Goal: Transaction & Acquisition: Purchase product/service

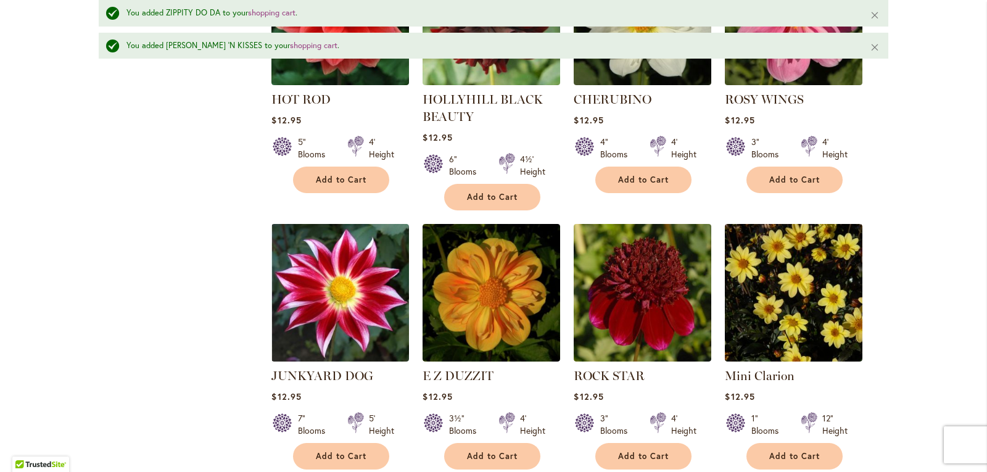
scroll to position [4227, 0]
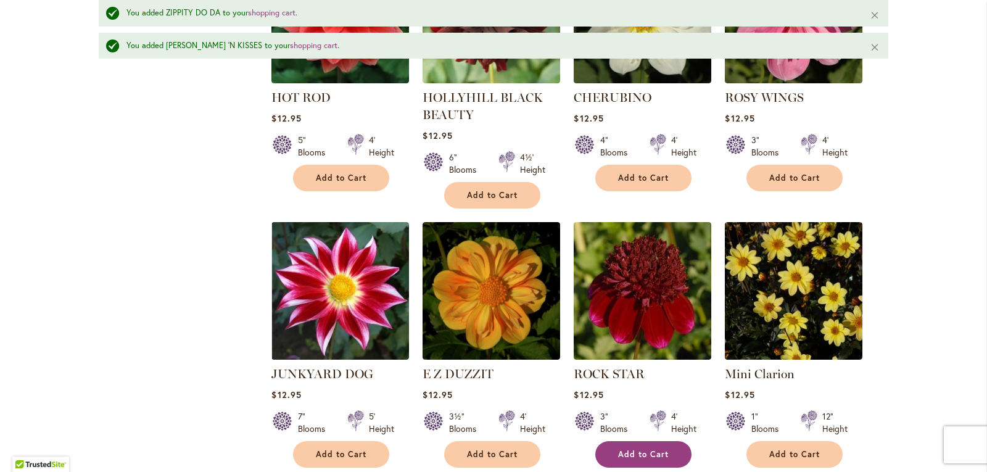
click at [657, 449] on span "Add to Cart" at bounding box center [643, 454] width 51 height 10
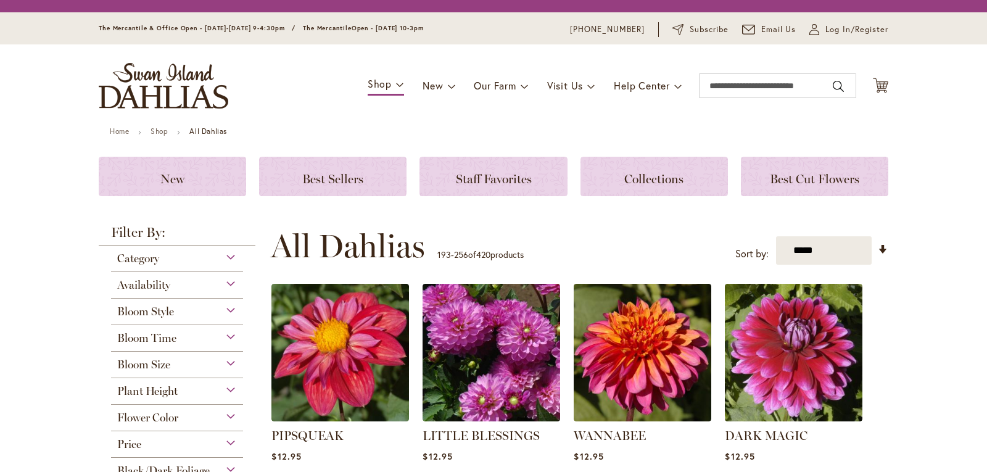
scroll to position [260, 0]
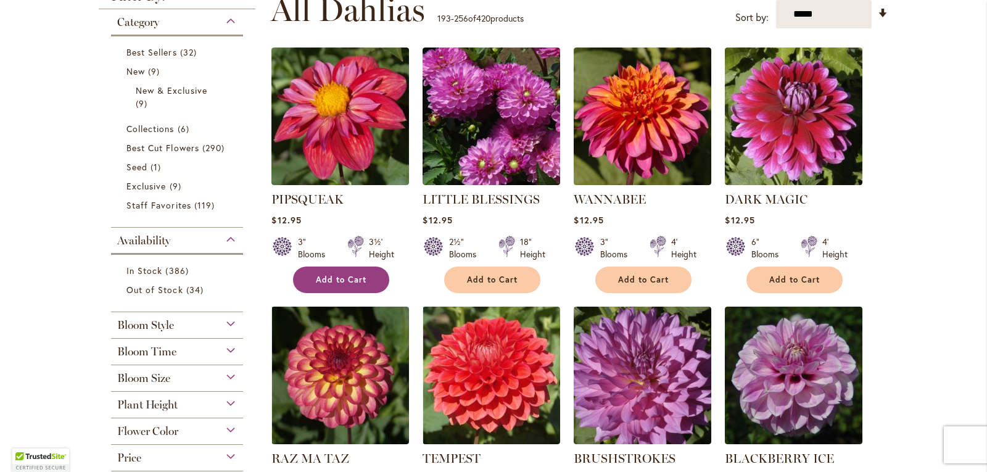
type input "**********"
click at [339, 266] on button "Add to Cart" at bounding box center [341, 279] width 96 height 27
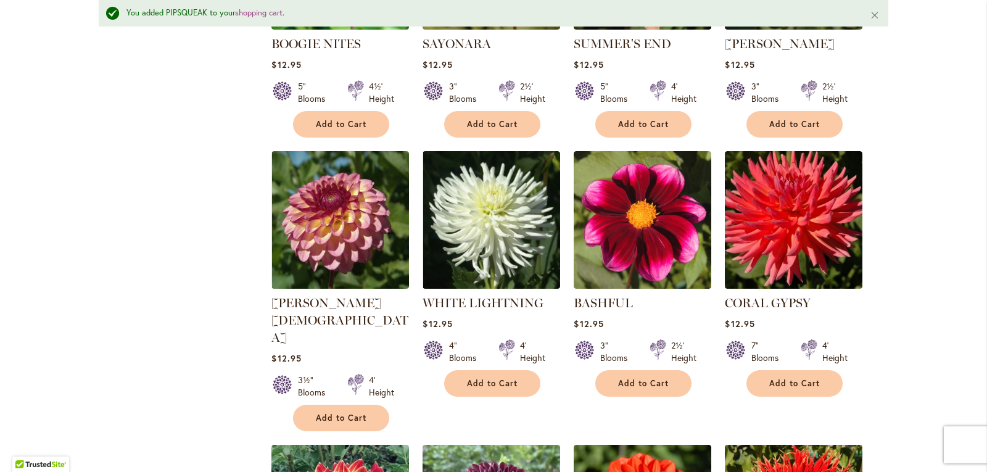
scroll to position [2082, 0]
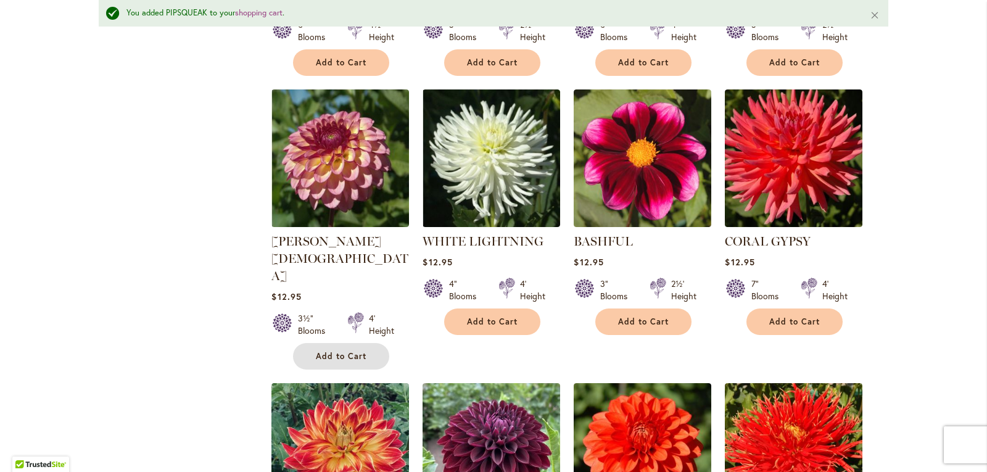
click at [308, 343] on button "Add to Cart" at bounding box center [341, 356] width 96 height 27
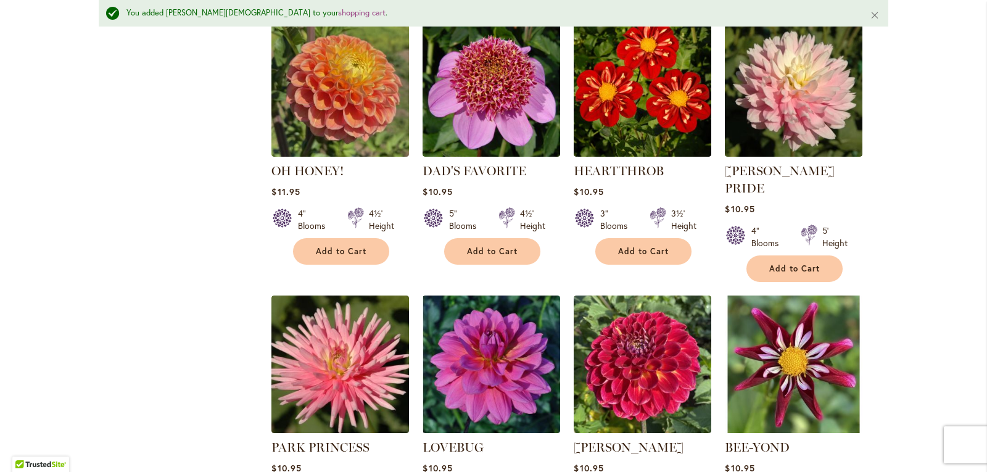
scroll to position [3068, 0]
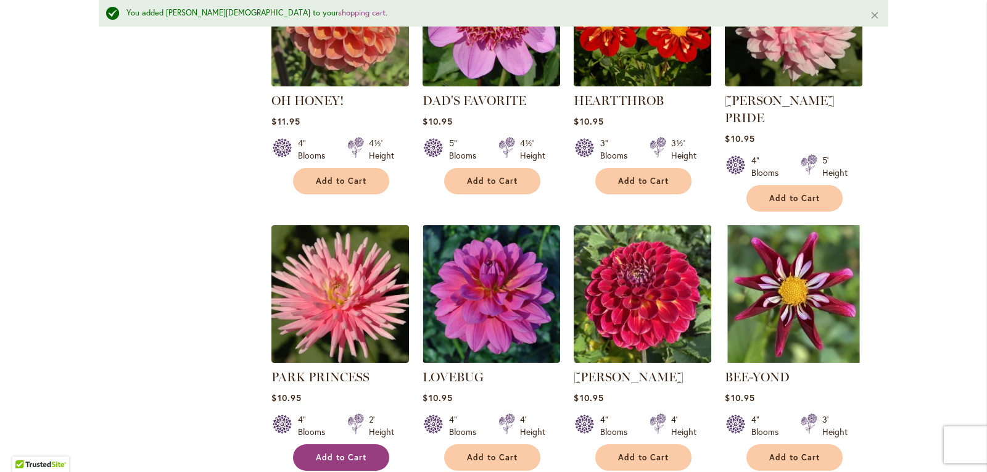
click at [343, 444] on button "Add to Cart" at bounding box center [341, 457] width 96 height 27
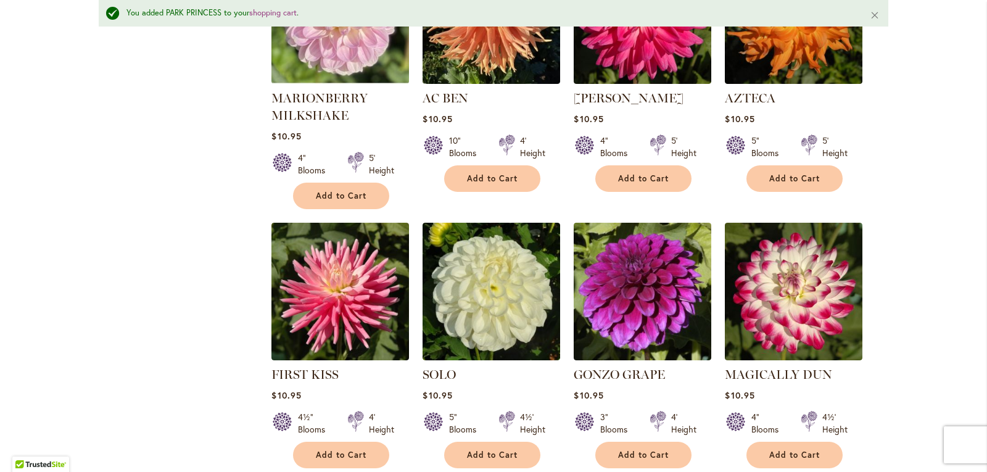
scroll to position [3624, 0]
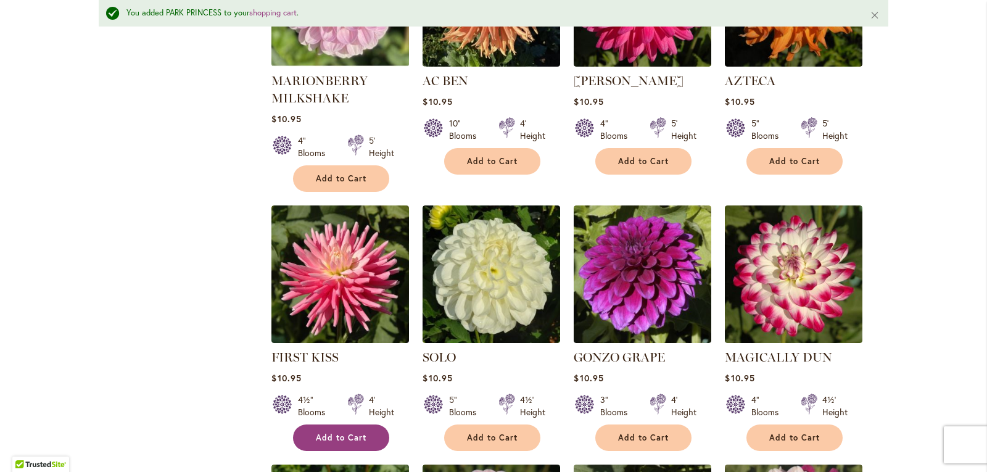
click at [353, 424] on button "Add to Cart" at bounding box center [341, 437] width 96 height 27
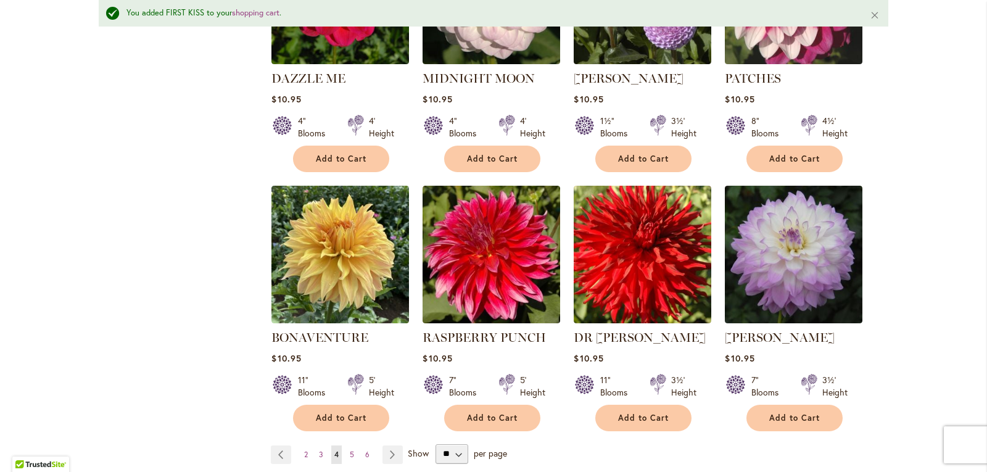
scroll to position [4179, 0]
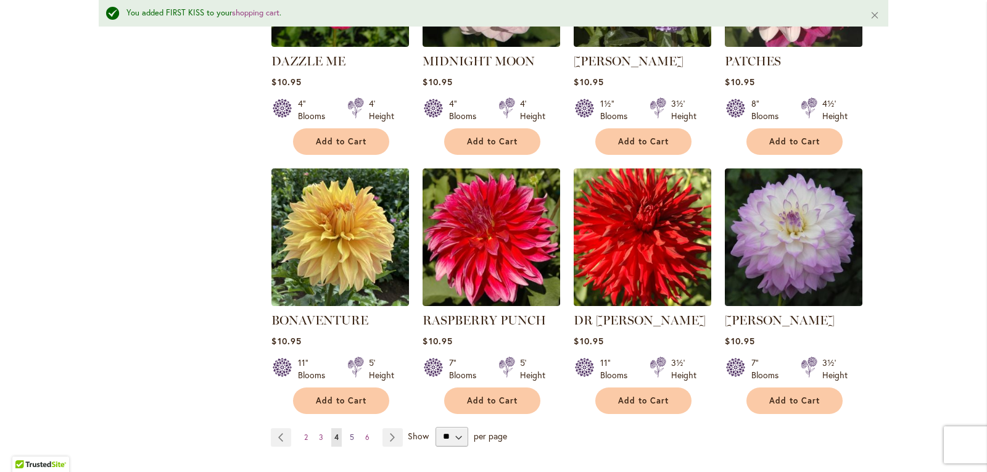
click at [347, 428] on link "Page 5" at bounding box center [352, 437] width 10 height 19
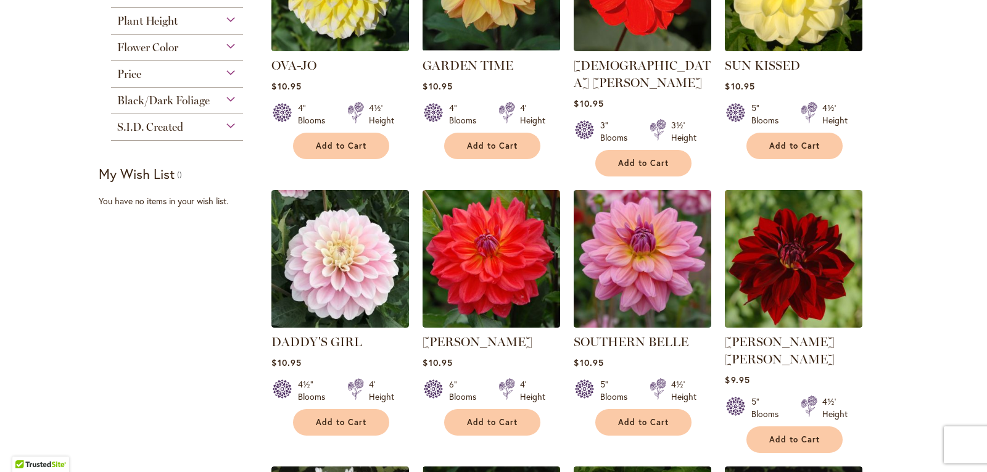
scroll to position [432, 0]
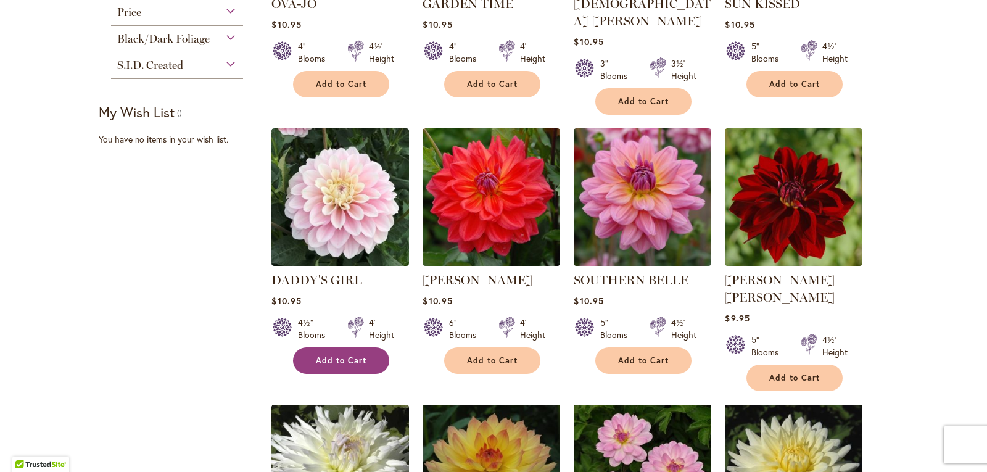
click at [347, 347] on button "Add to Cart" at bounding box center [341, 360] width 96 height 27
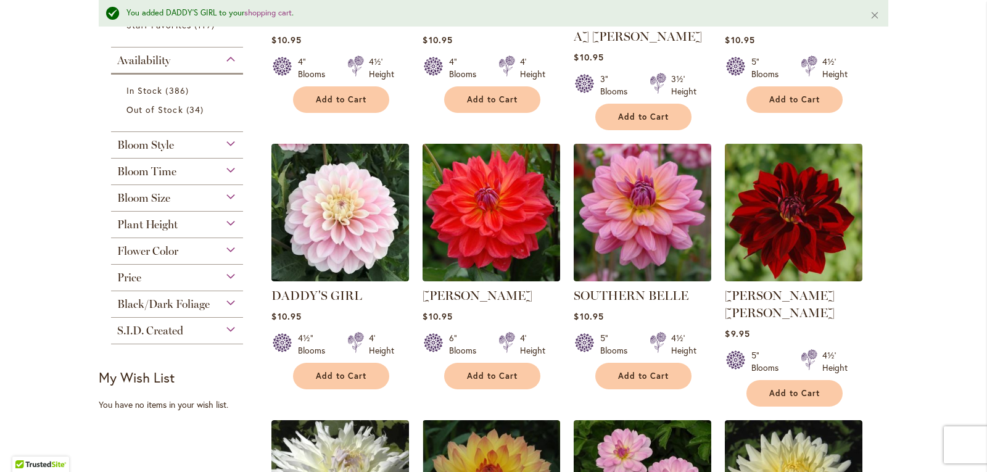
scroll to position [493, 0]
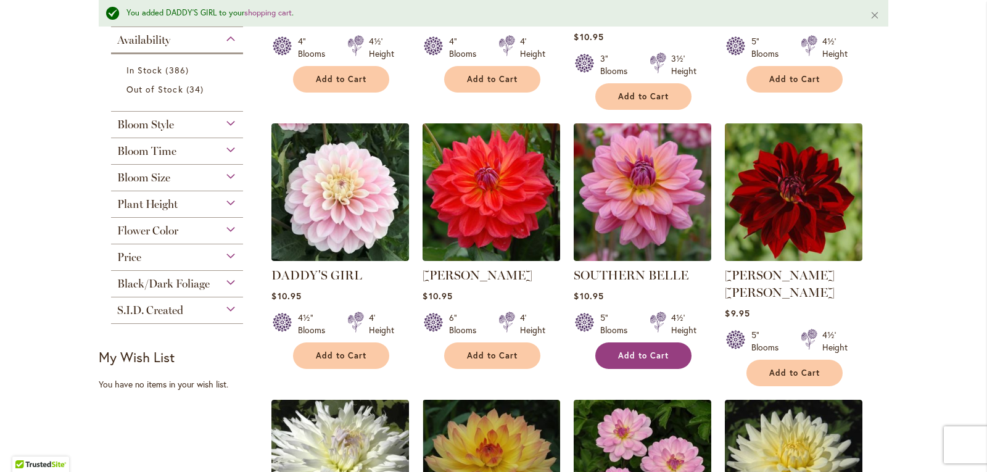
type input "**********"
click at [638, 350] on span "Add to Cart" at bounding box center [643, 355] width 51 height 10
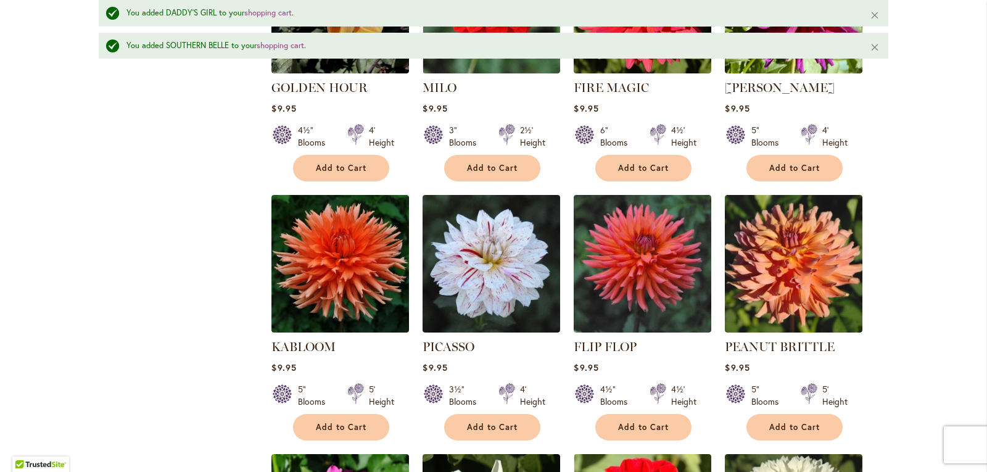
scroll to position [1328, 0]
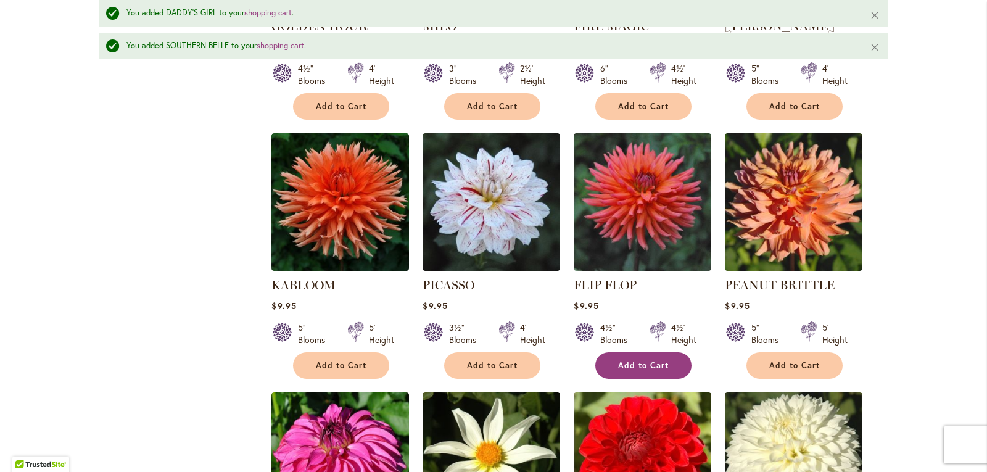
click at [633, 360] on span "Add to Cart" at bounding box center [643, 365] width 51 height 10
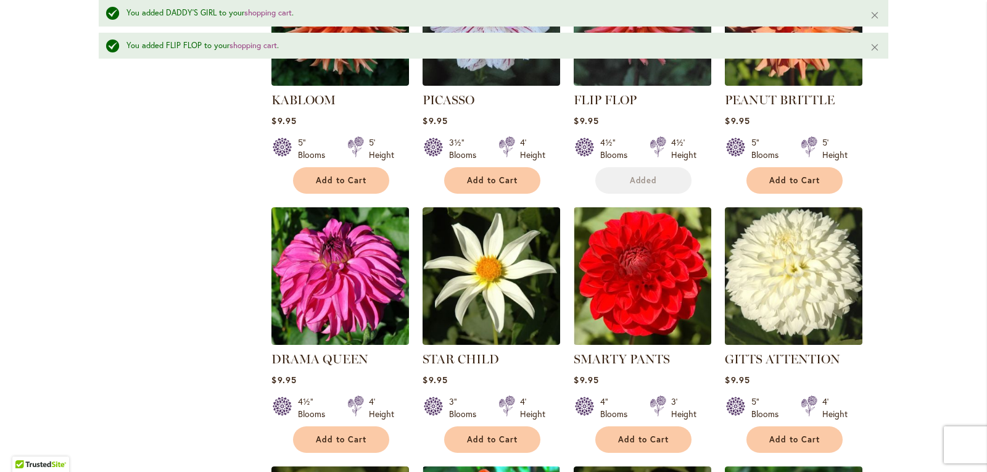
scroll to position [1636, 0]
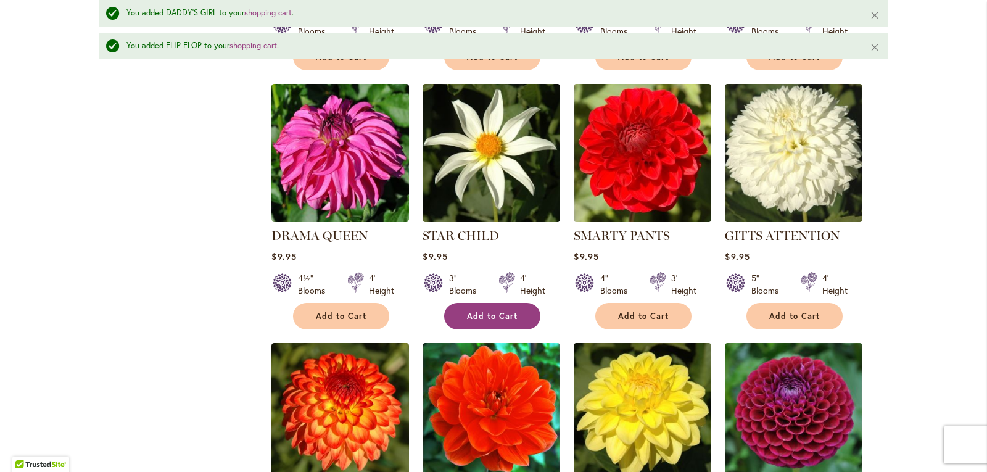
click at [494, 311] on span "Add to Cart" at bounding box center [492, 316] width 51 height 10
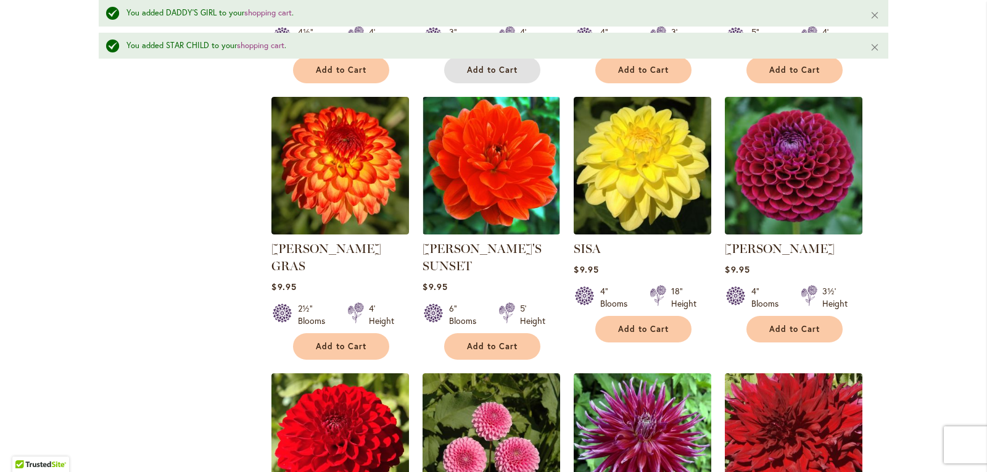
scroll to position [1883, 0]
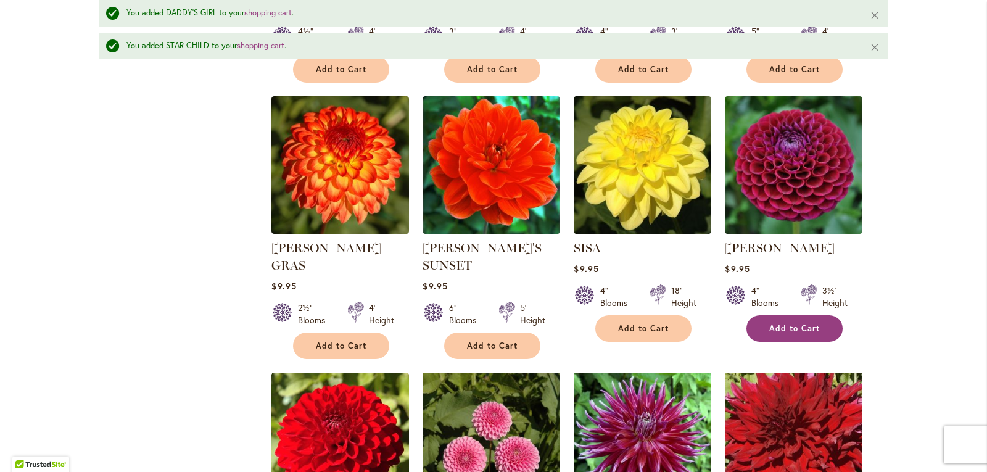
click at [806, 323] on span "Add to Cart" at bounding box center [794, 328] width 51 height 10
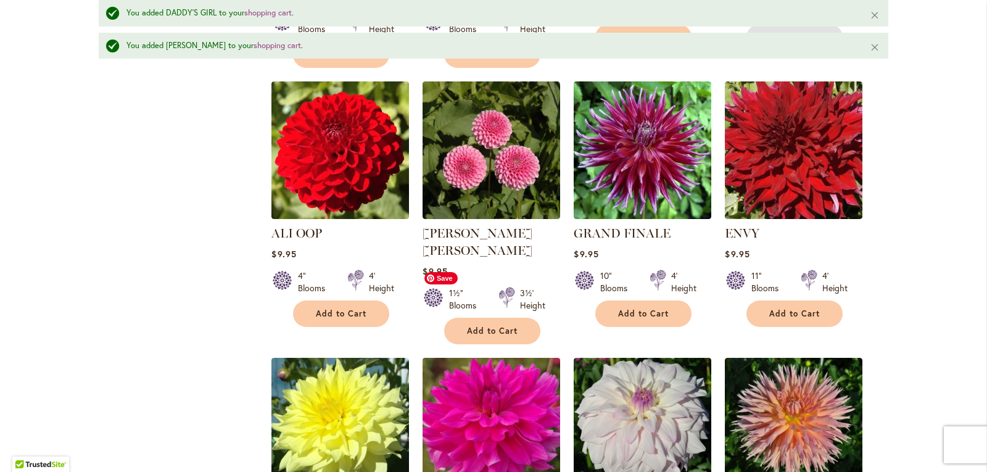
scroll to position [2191, 0]
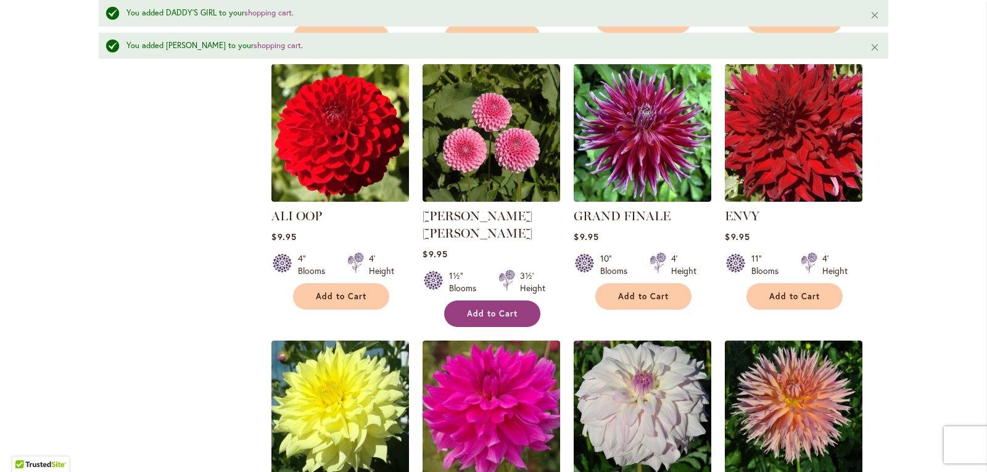
click at [471, 308] on span "Add to Cart" at bounding box center [492, 313] width 51 height 10
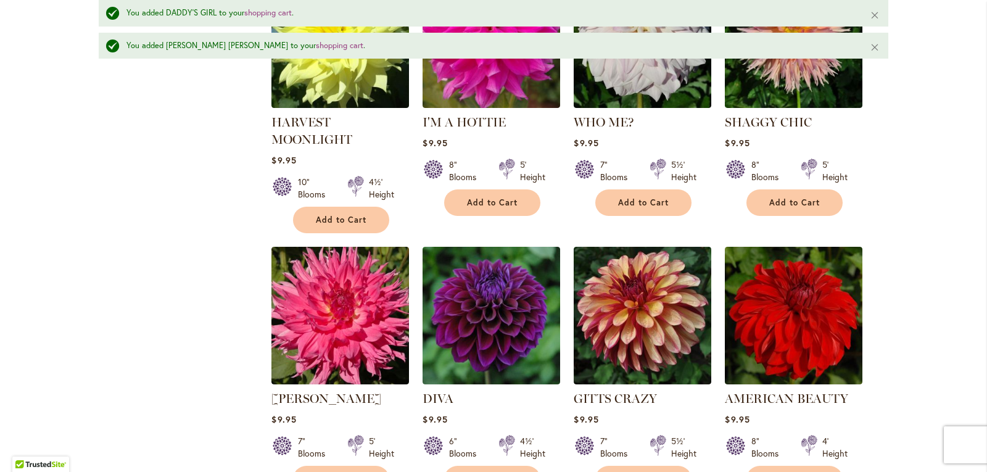
scroll to position [2623, 0]
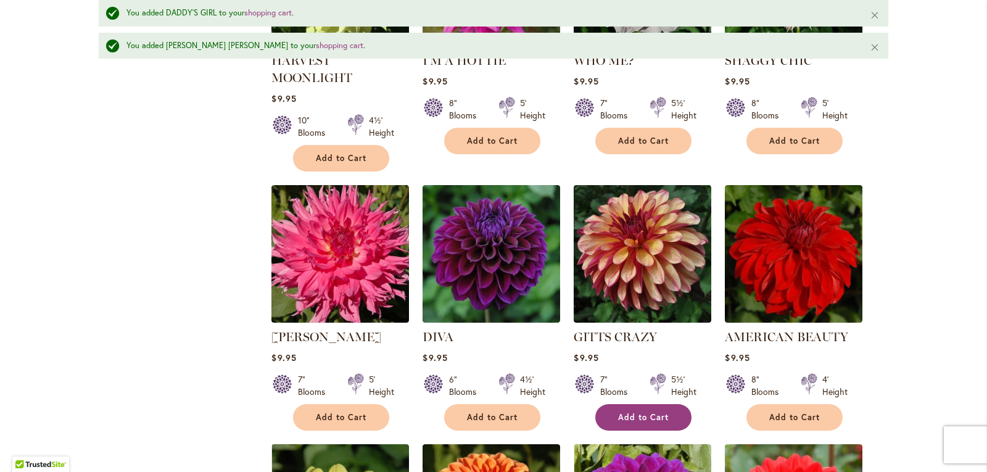
click at [627, 412] on span "Add to Cart" at bounding box center [643, 417] width 51 height 10
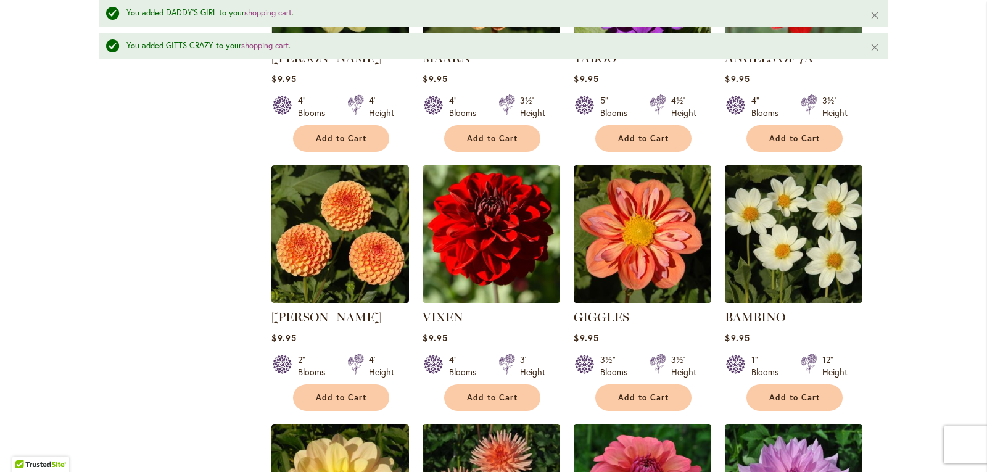
scroll to position [3178, 0]
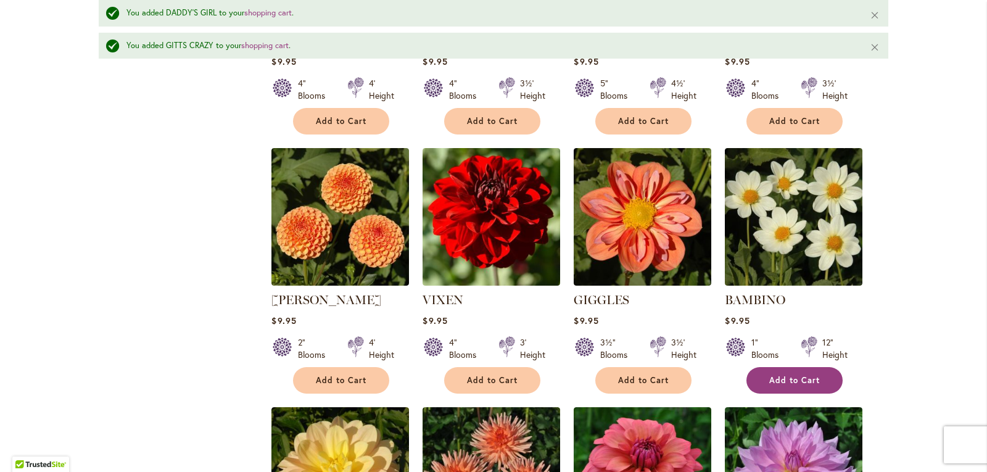
click at [778, 367] on button "Add to Cart" at bounding box center [794, 380] width 96 height 27
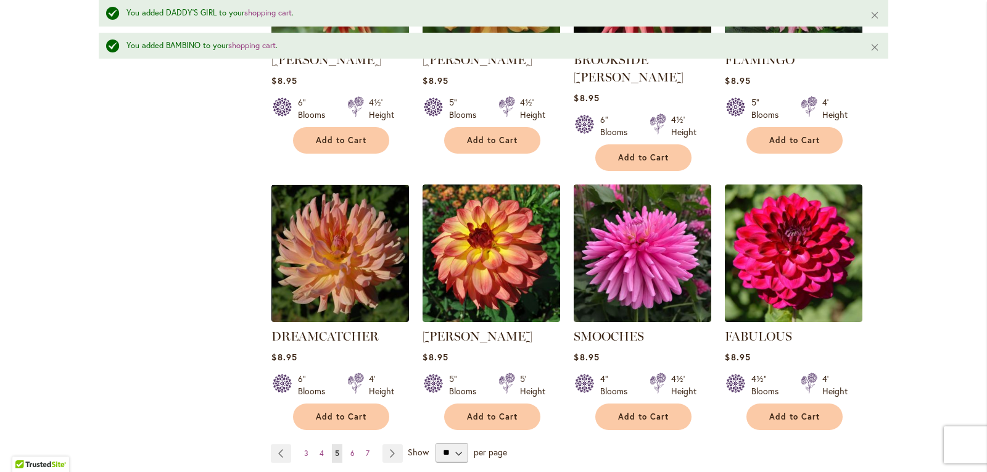
scroll to position [4227, 0]
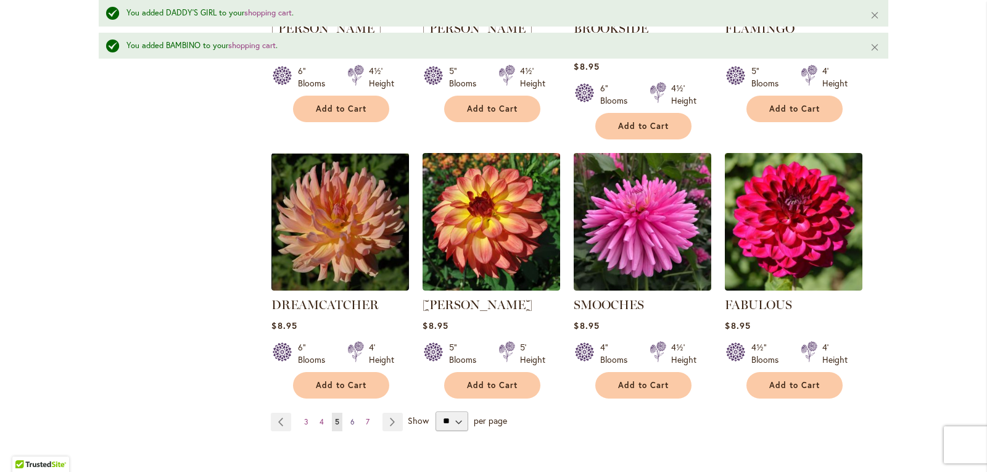
click at [350, 417] on span "6" at bounding box center [352, 421] width 4 height 9
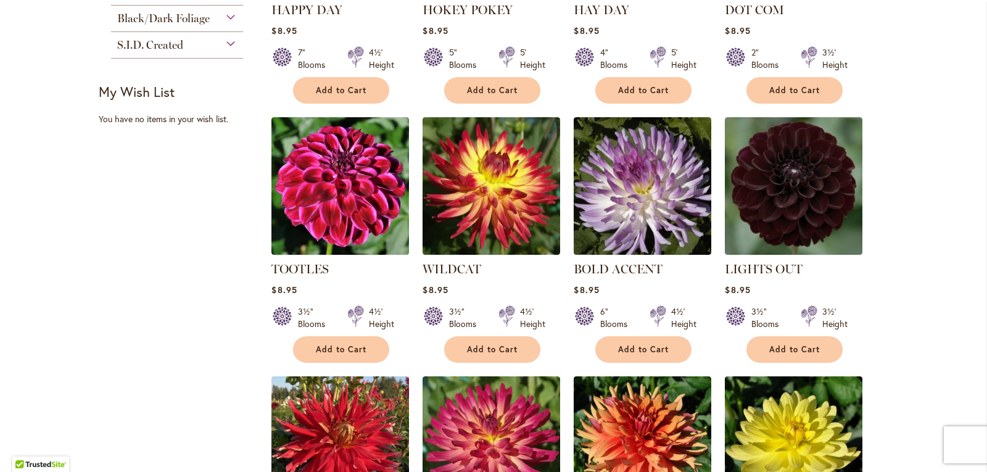
scroll to position [740, 0]
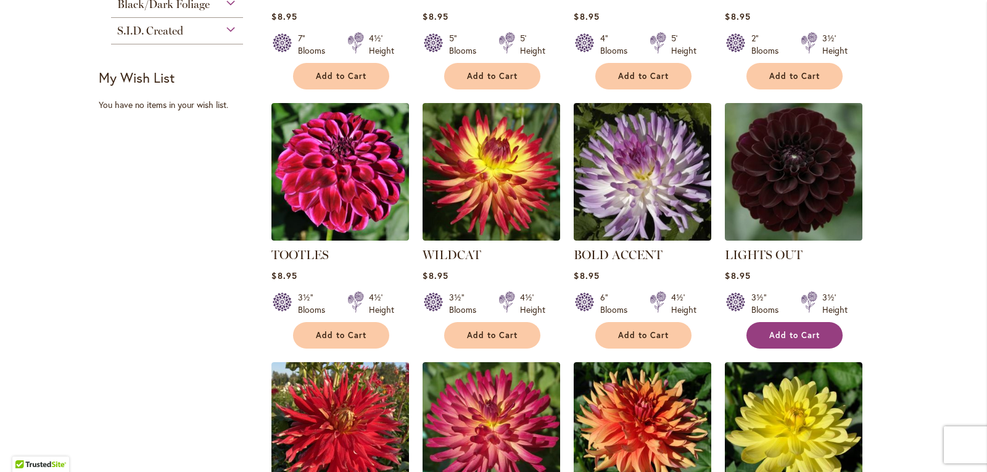
type input "**********"
click at [812, 330] on span "Add to Cart" at bounding box center [794, 335] width 51 height 10
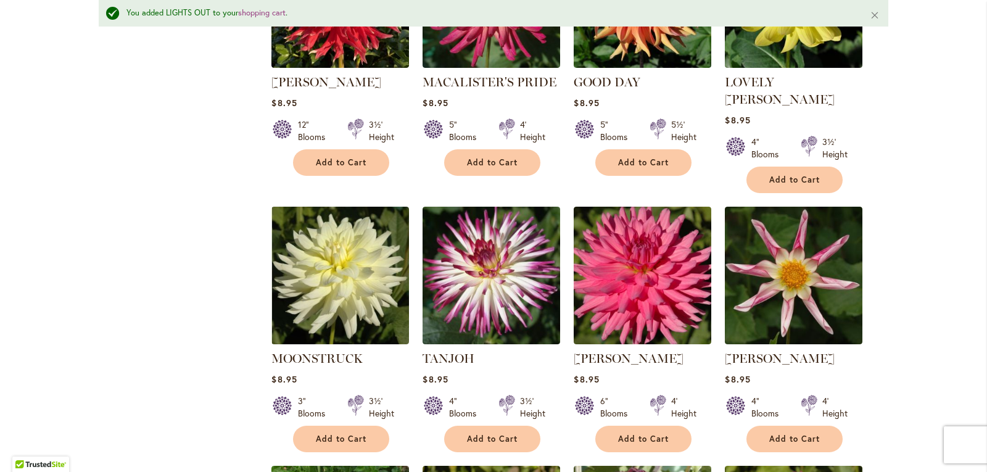
scroll to position [1266, 0]
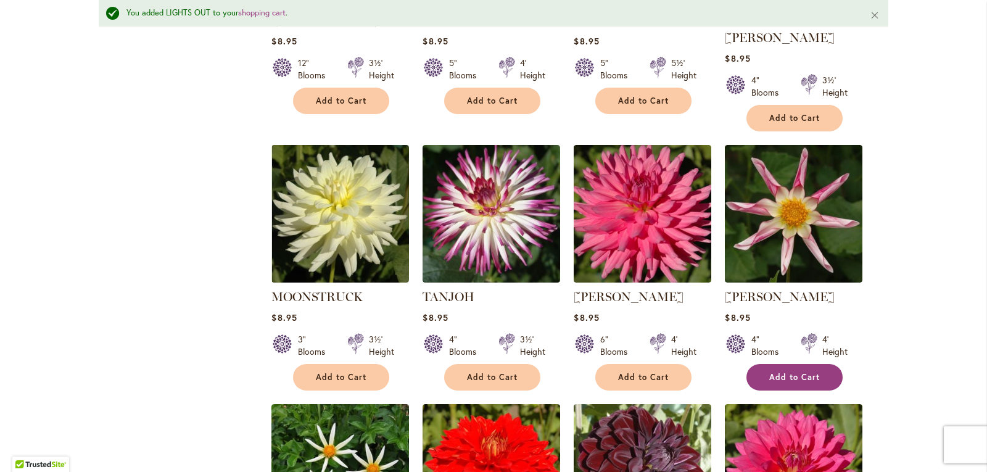
click at [813, 372] on span "Add to Cart" at bounding box center [794, 377] width 51 height 10
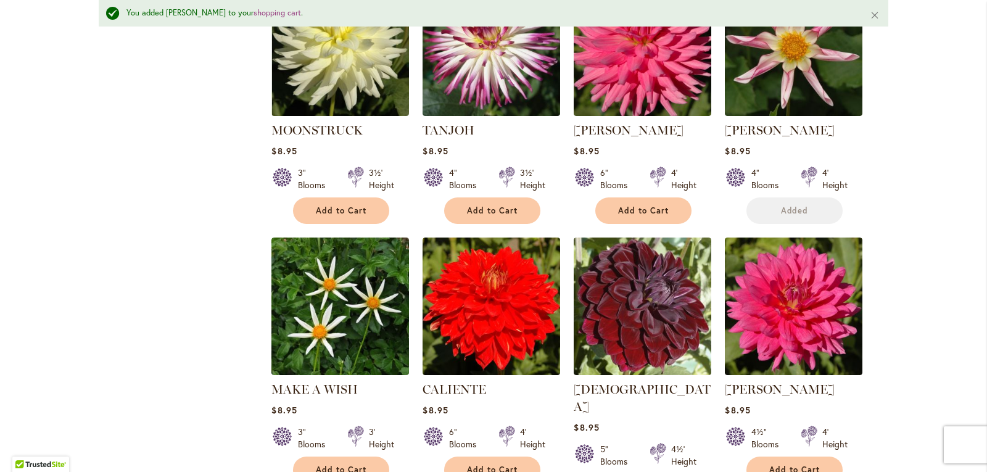
scroll to position [1575, 0]
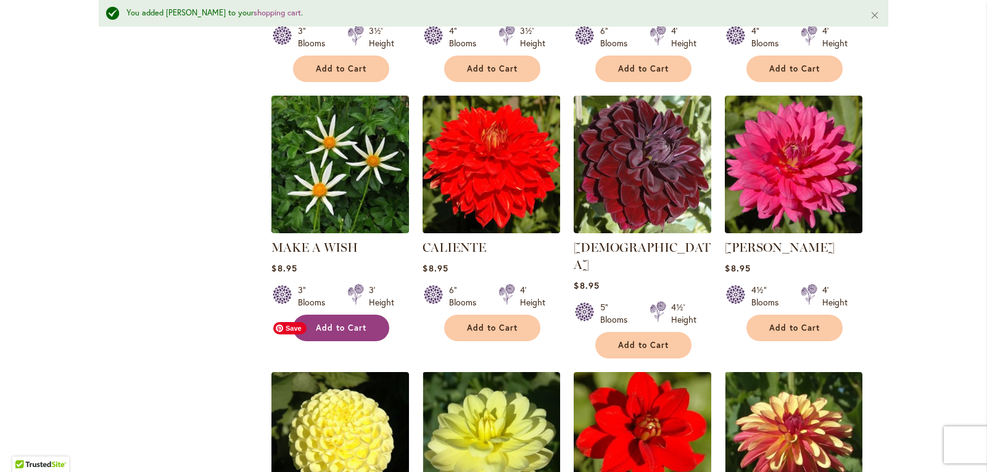
click at [326, 323] on span "Add to Cart" at bounding box center [341, 328] width 51 height 10
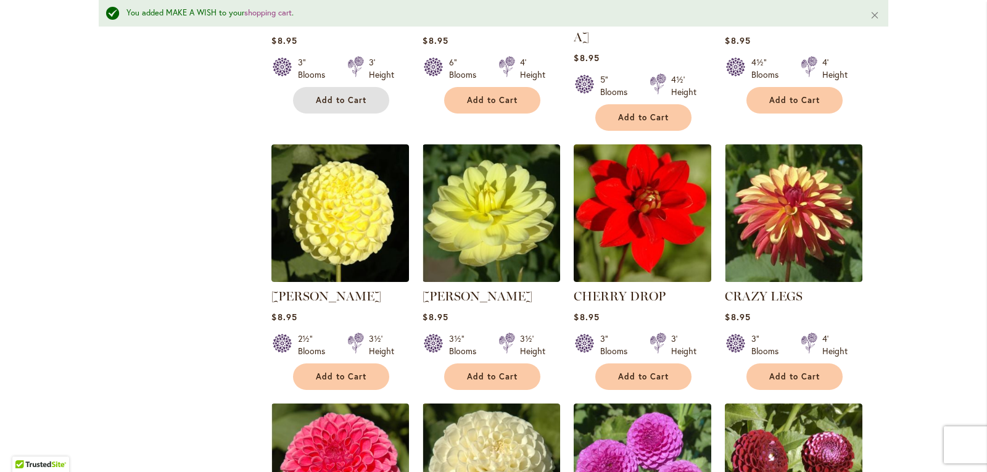
scroll to position [1821, 0]
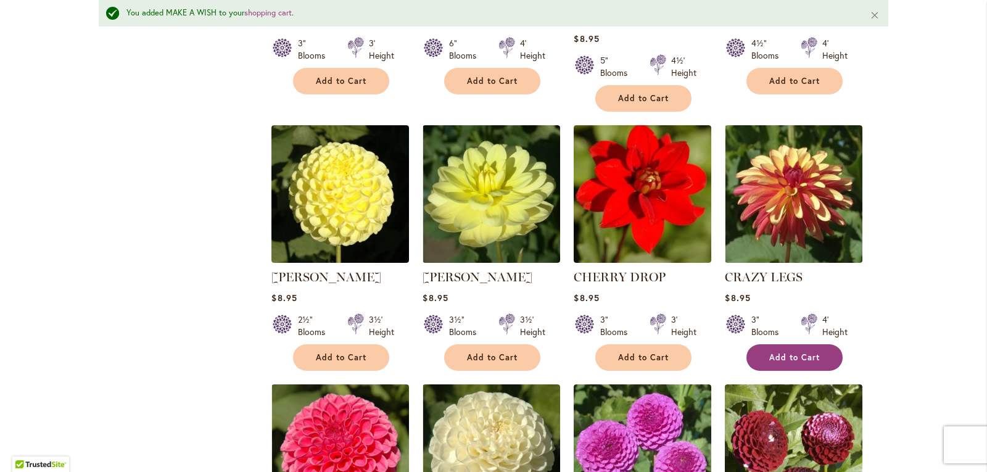
click at [813, 344] on button "Add to Cart" at bounding box center [794, 357] width 96 height 27
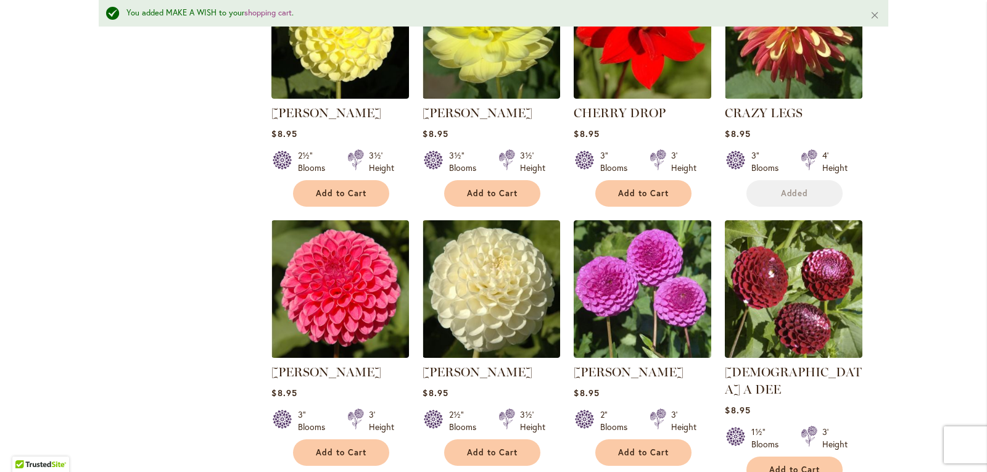
scroll to position [2006, 0]
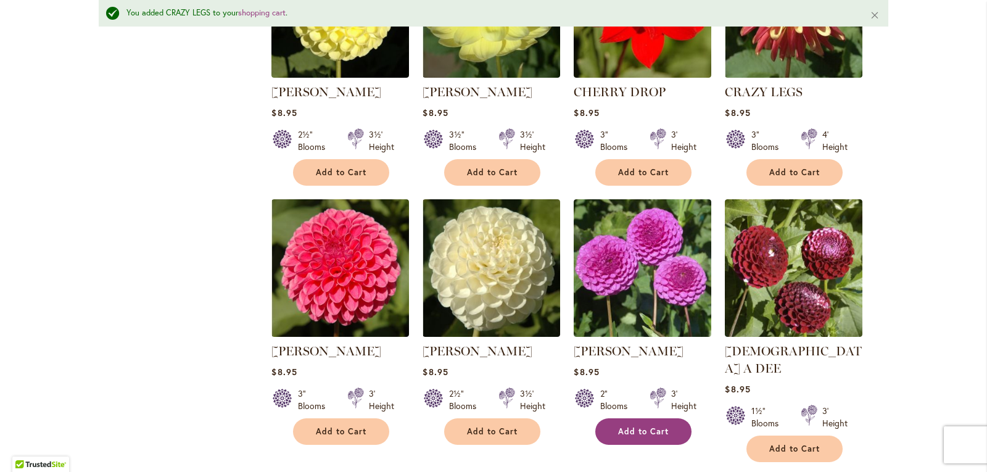
click at [630, 418] on button "Add to Cart" at bounding box center [643, 431] width 96 height 27
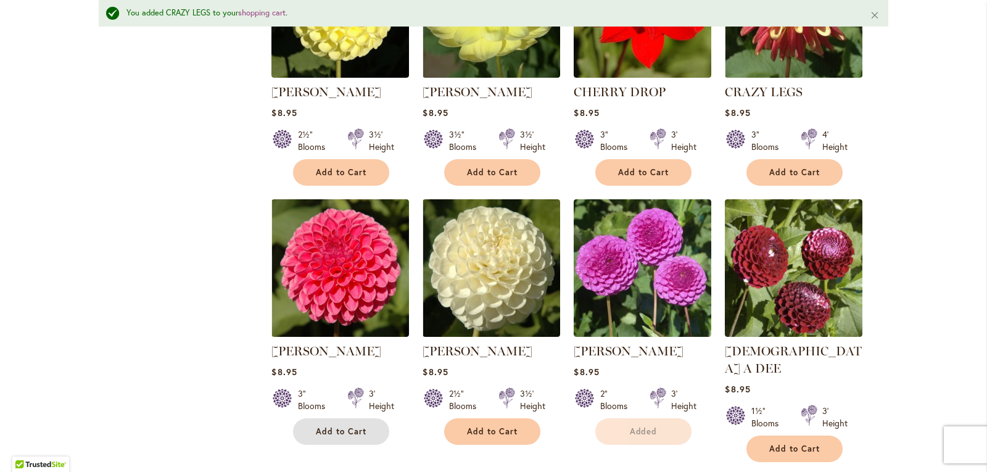
click at [313, 418] on button "Add to Cart" at bounding box center [341, 431] width 96 height 27
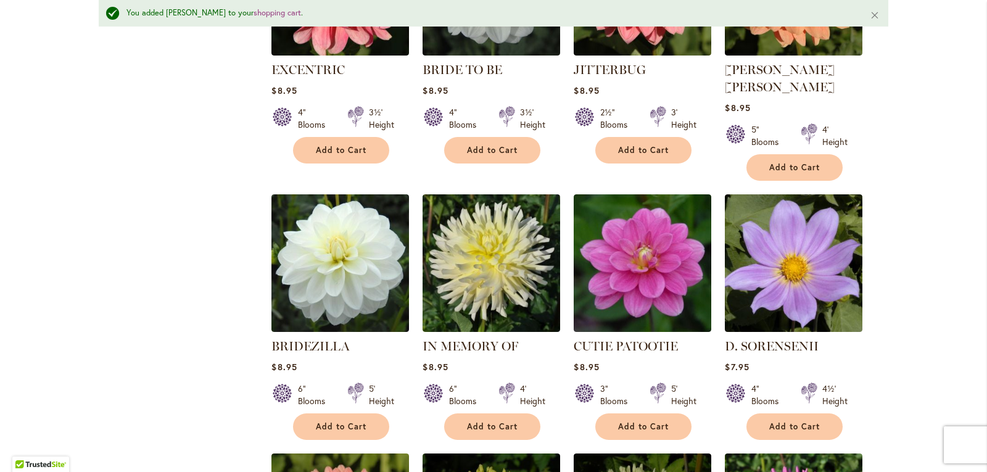
scroll to position [3240, 0]
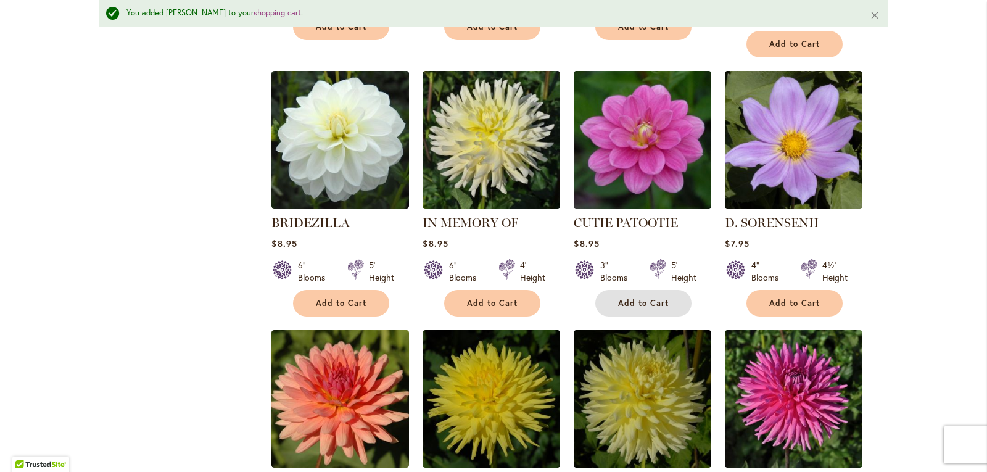
drag, startPoint x: 638, startPoint y: 184, endPoint x: 622, endPoint y: 191, distance: 17.4
click at [638, 290] on button "Add to Cart" at bounding box center [643, 303] width 96 height 27
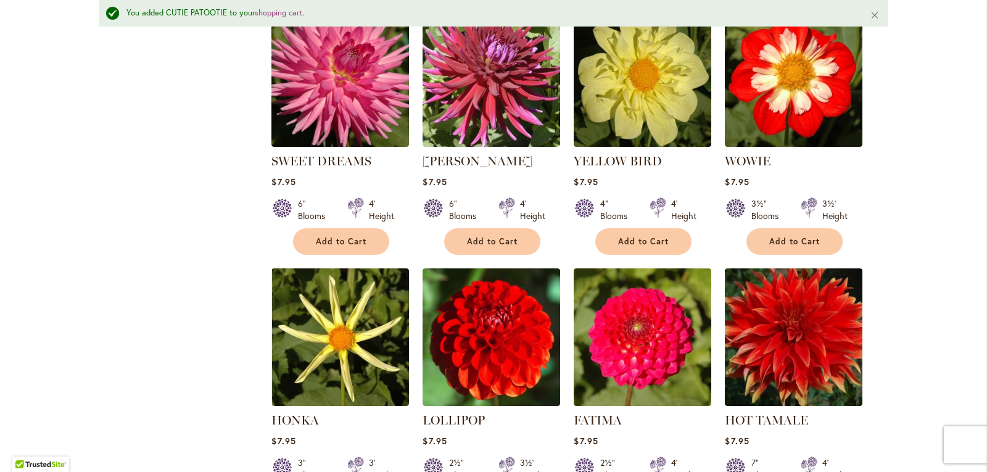
scroll to position [3857, 0]
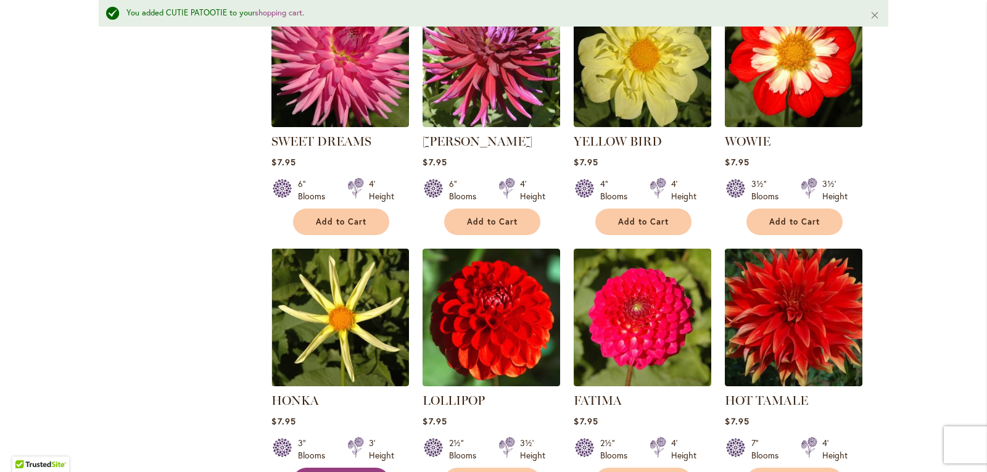
click at [310, 468] on button "Add to Cart" at bounding box center [341, 481] width 96 height 27
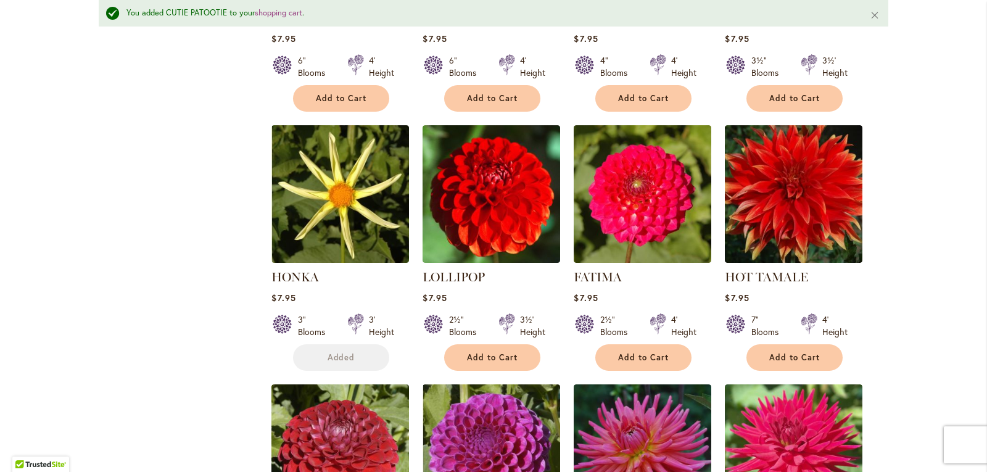
scroll to position [4103, 0]
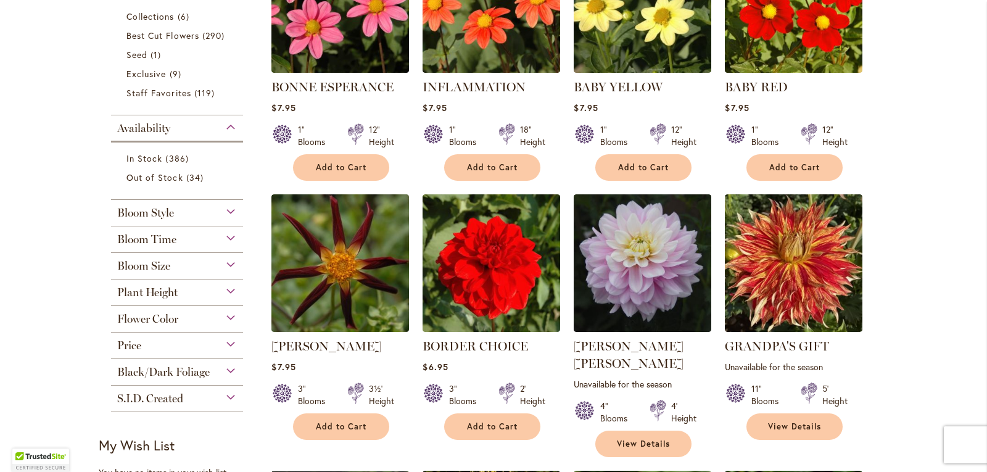
scroll to position [445, 0]
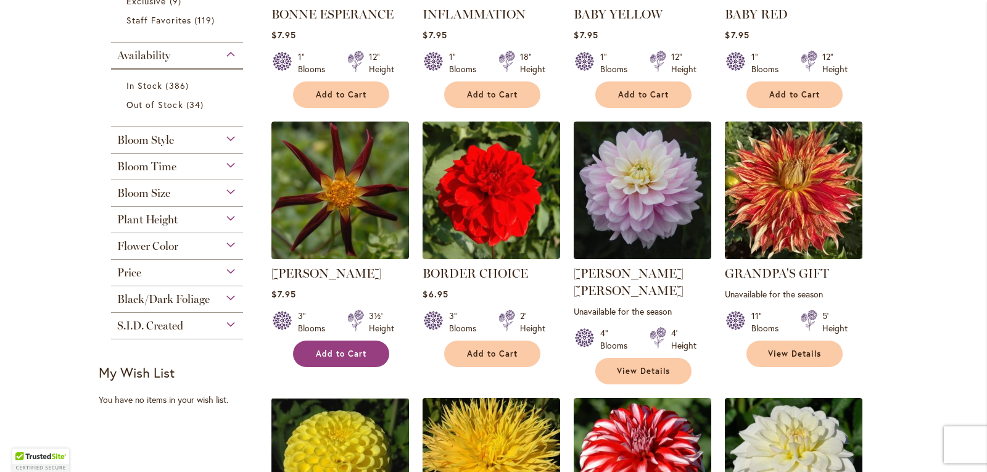
type input "**********"
click at [340, 345] on button "Add to Cart" at bounding box center [341, 353] width 96 height 27
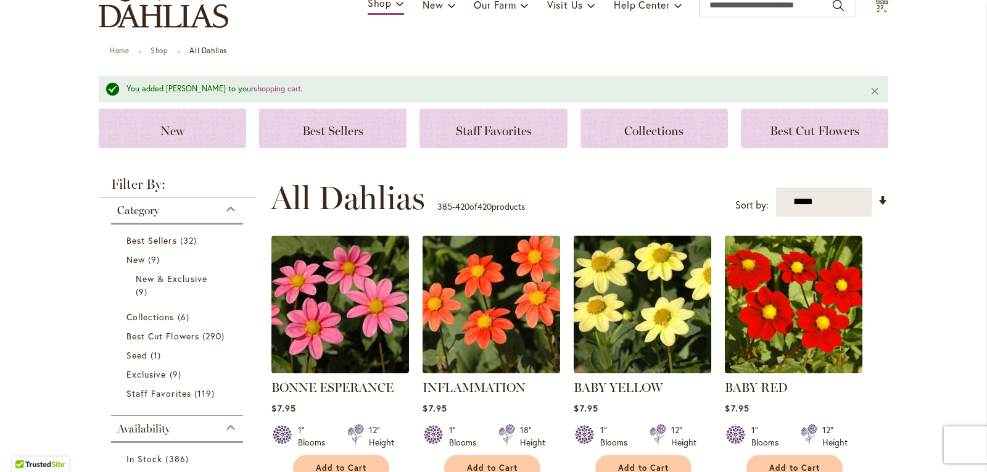
scroll to position [0, 0]
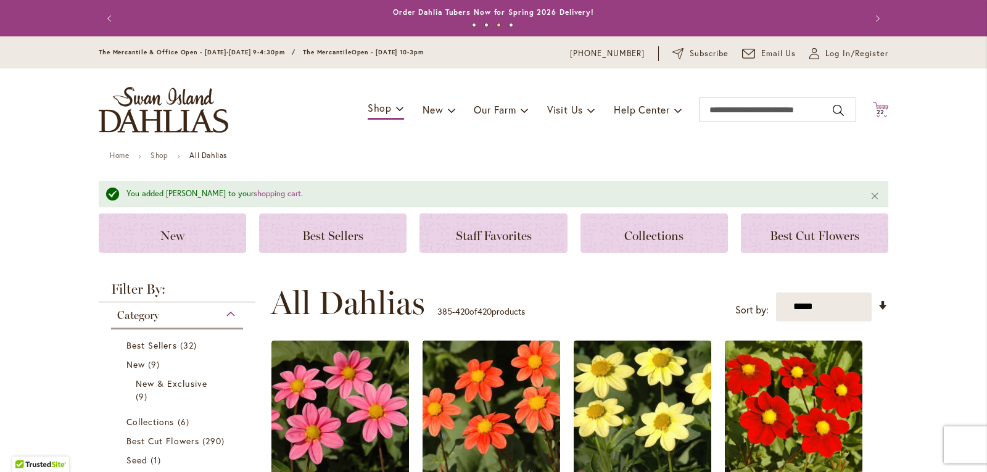
click at [880, 112] on span "22" at bounding box center [880, 112] width 9 height 8
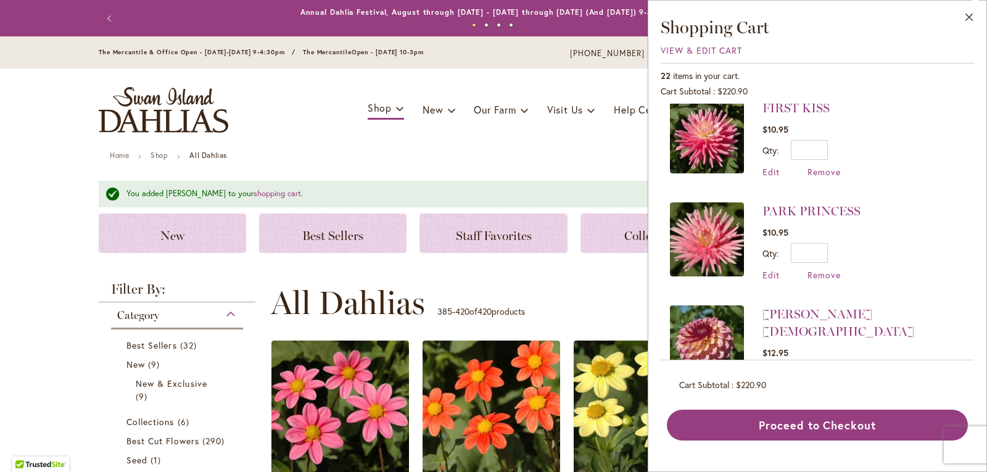
scroll to position [1717, 0]
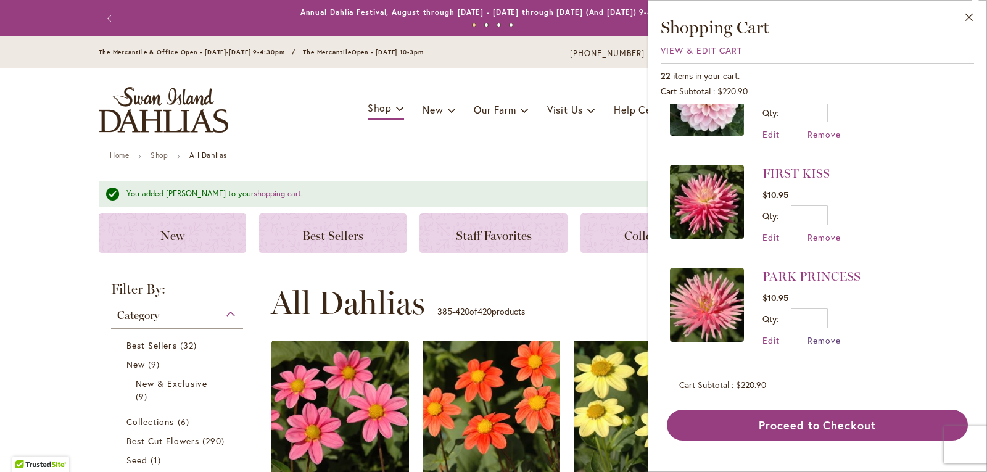
click at [831, 334] on span "Remove" at bounding box center [823, 340] width 33 height 12
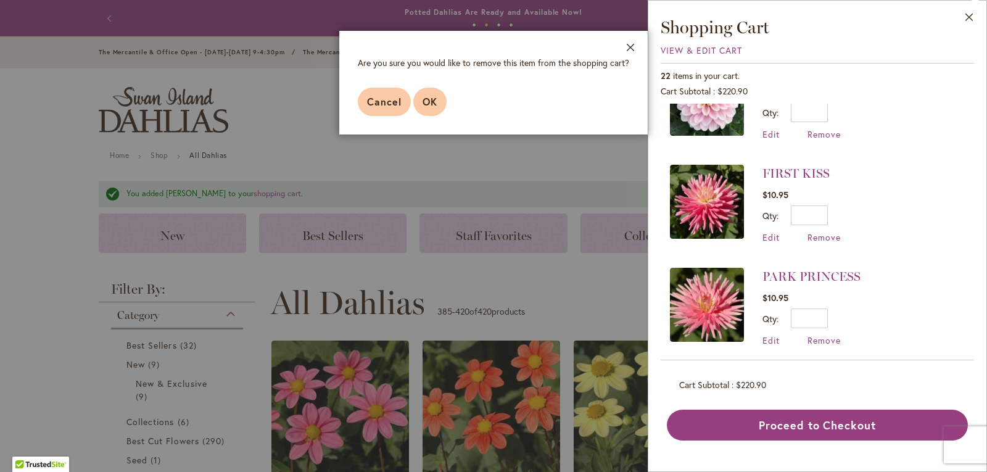
click at [429, 107] on span "OK" at bounding box center [429, 101] width 15 height 13
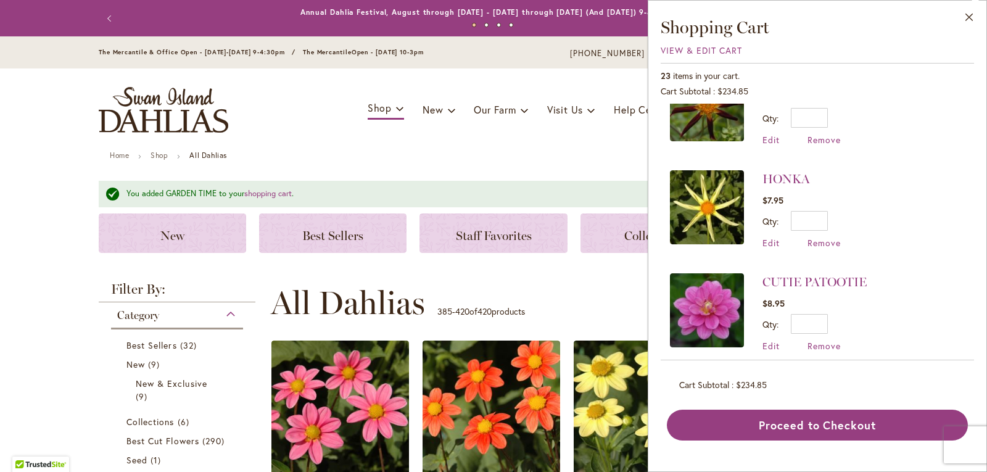
scroll to position [247, 0]
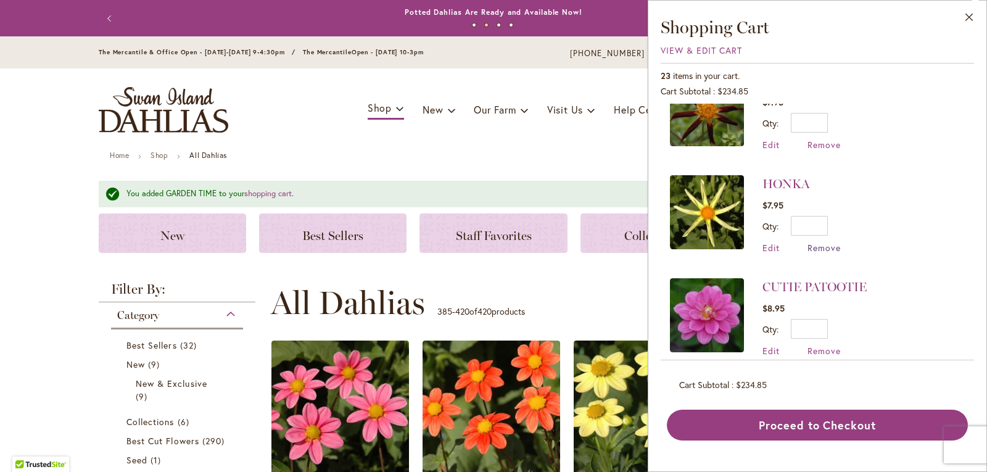
click at [826, 247] on span "Remove" at bounding box center [823, 248] width 33 height 12
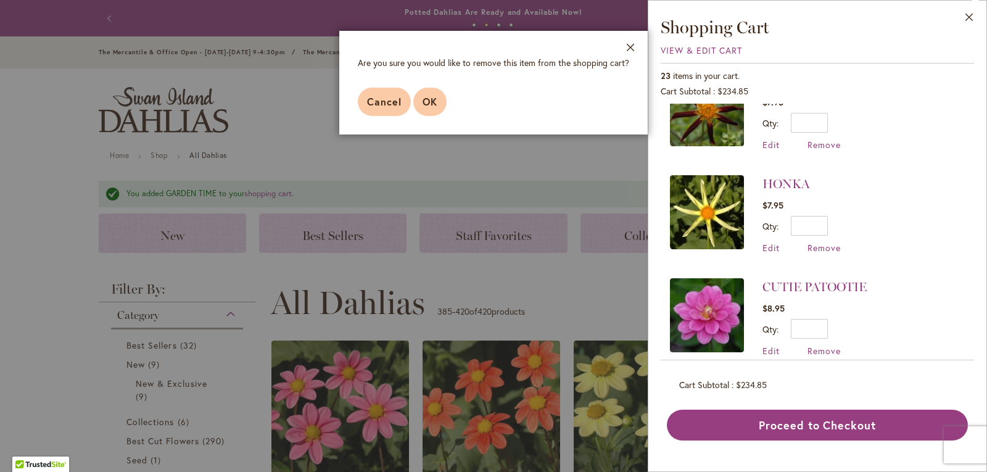
click at [426, 109] on button "OK" at bounding box center [429, 102] width 33 height 28
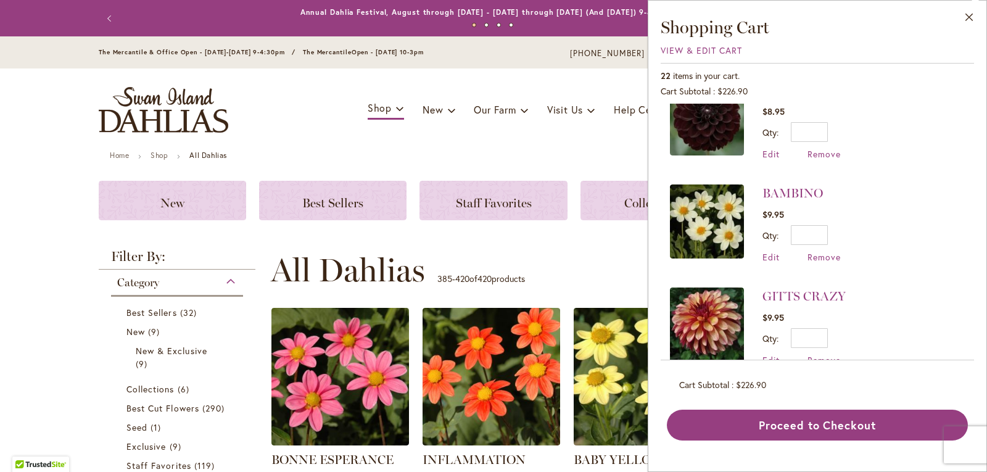
scroll to position [987, 0]
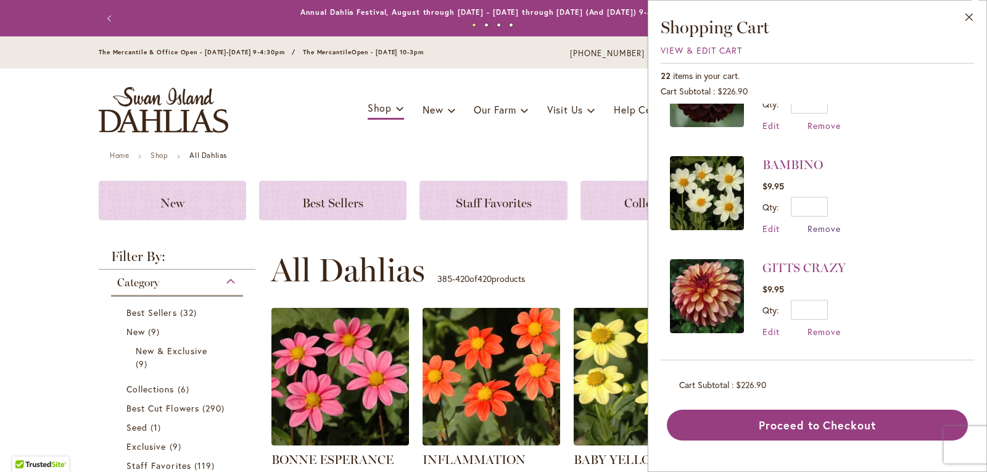
click at [824, 223] on span "Remove" at bounding box center [823, 229] width 33 height 12
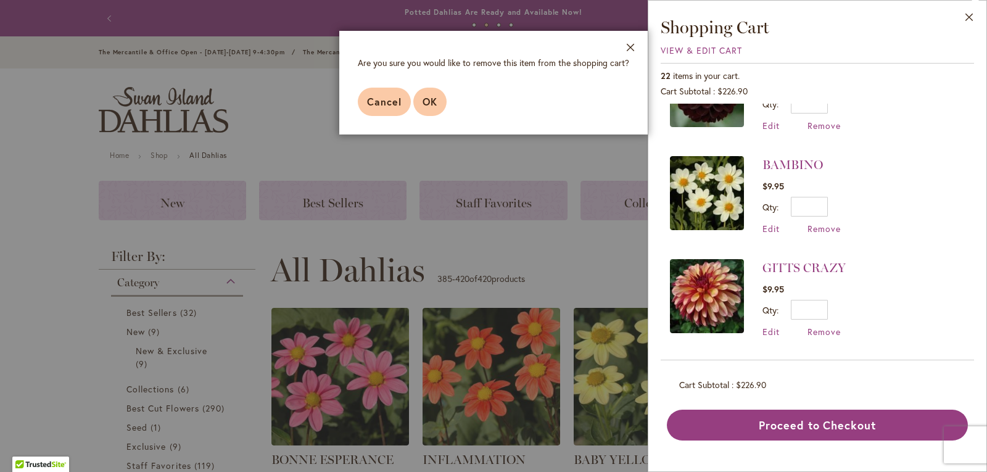
click at [426, 104] on span "OK" at bounding box center [429, 101] width 15 height 13
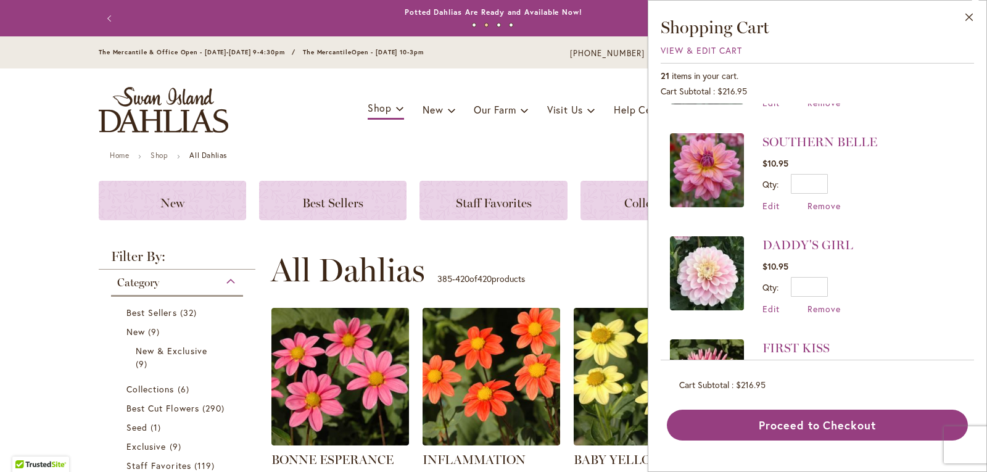
scroll to position [1604, 0]
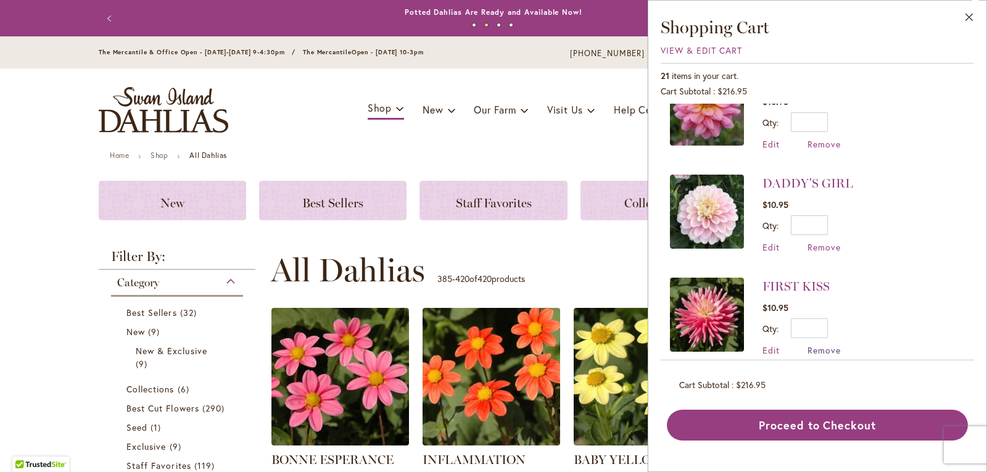
click at [823, 344] on span "Remove" at bounding box center [823, 350] width 33 height 12
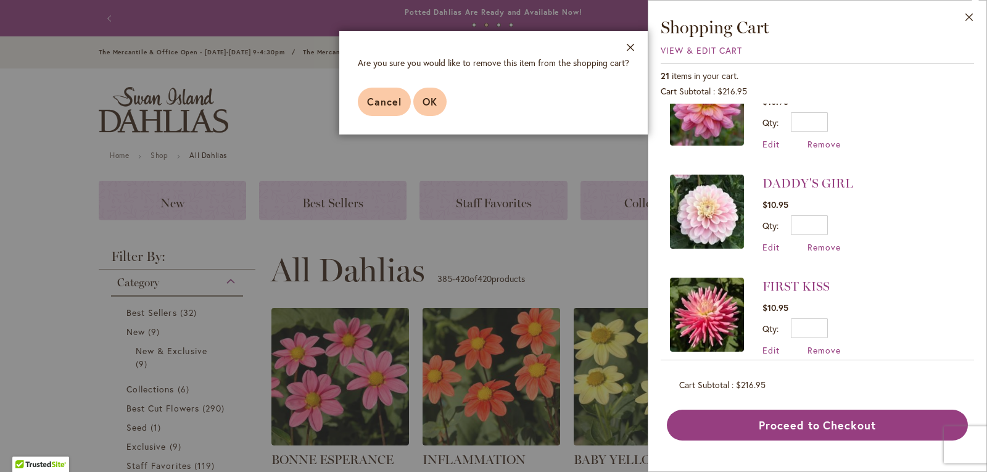
click at [432, 105] on span "OK" at bounding box center [429, 101] width 15 height 13
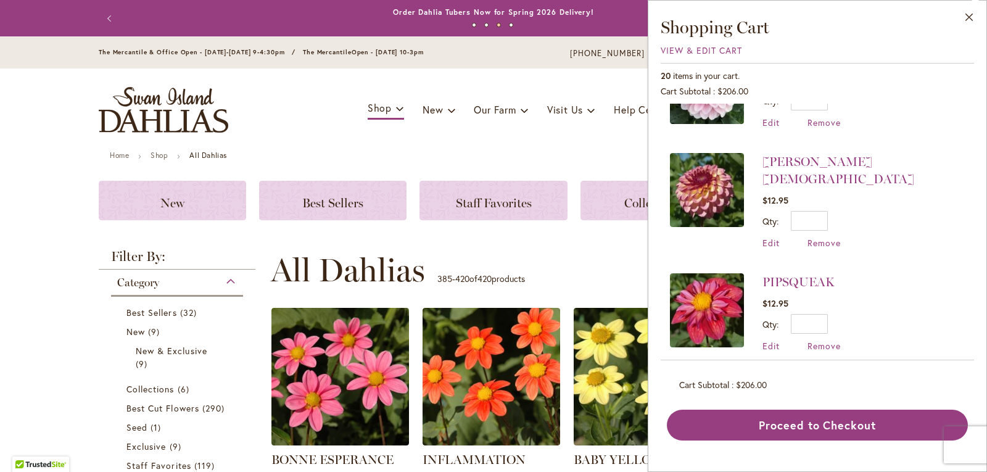
scroll to position [1798, 0]
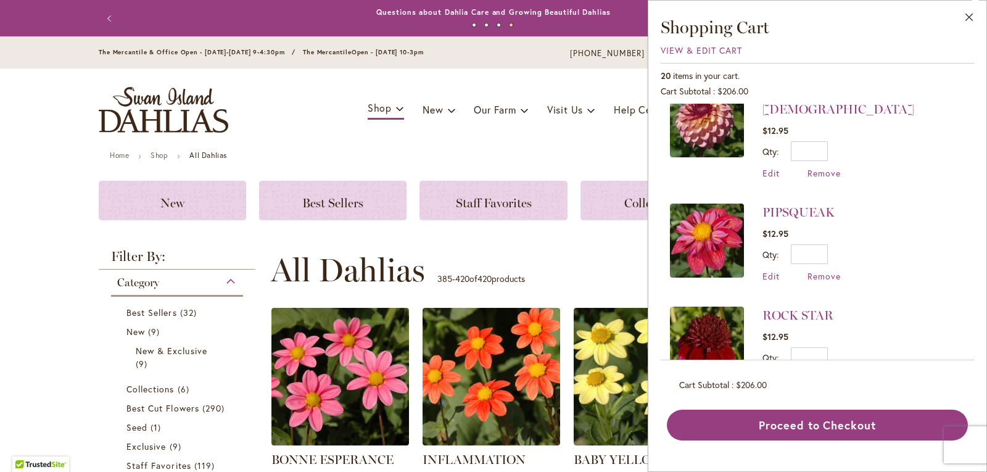
click at [509, 141] on div "Toggle Nav Shop Dahlia Tubers Collections Fresh Cut Dahlias Gardening Supplies …" at bounding box center [493, 109] width 814 height 83
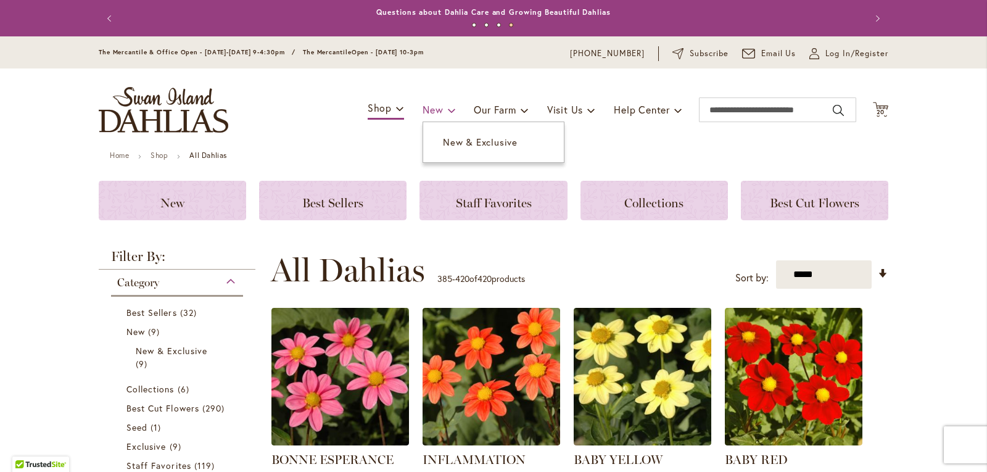
click at [448, 110] on span at bounding box center [452, 110] width 8 height 20
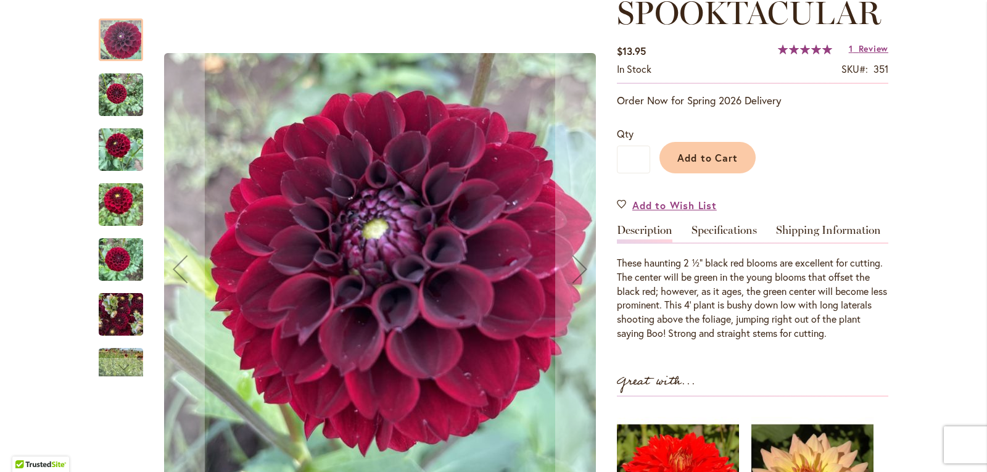
scroll to position [247, 0]
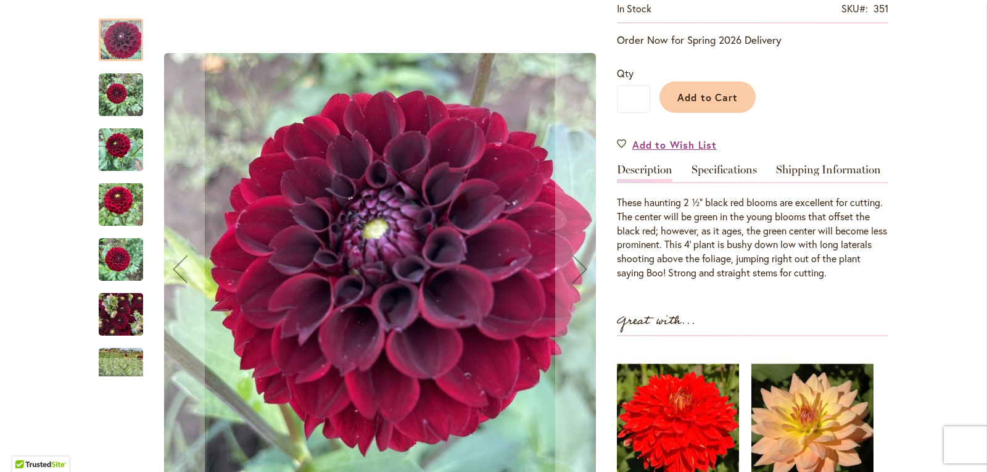
type input "**********"
click at [101, 91] on img "Spooktacular" at bounding box center [121, 95] width 44 height 44
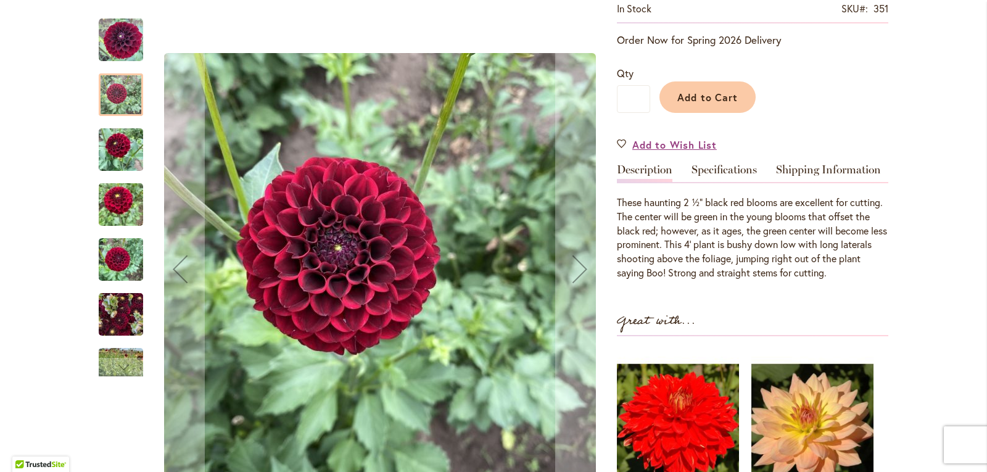
click at [106, 158] on img "Spooktacular" at bounding box center [121, 149] width 44 height 59
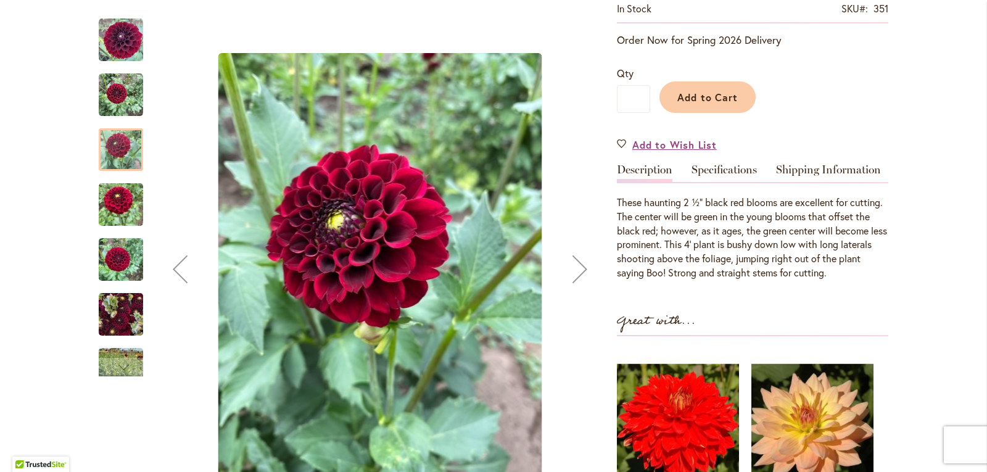
click at [109, 197] on img "Spooktacular" at bounding box center [121, 204] width 44 height 59
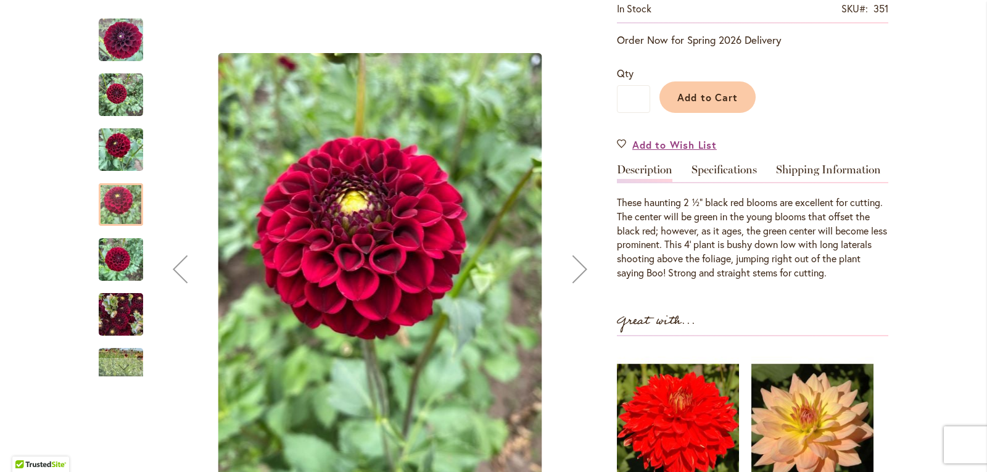
click at [127, 260] on img "Spooktacular" at bounding box center [121, 259] width 44 height 59
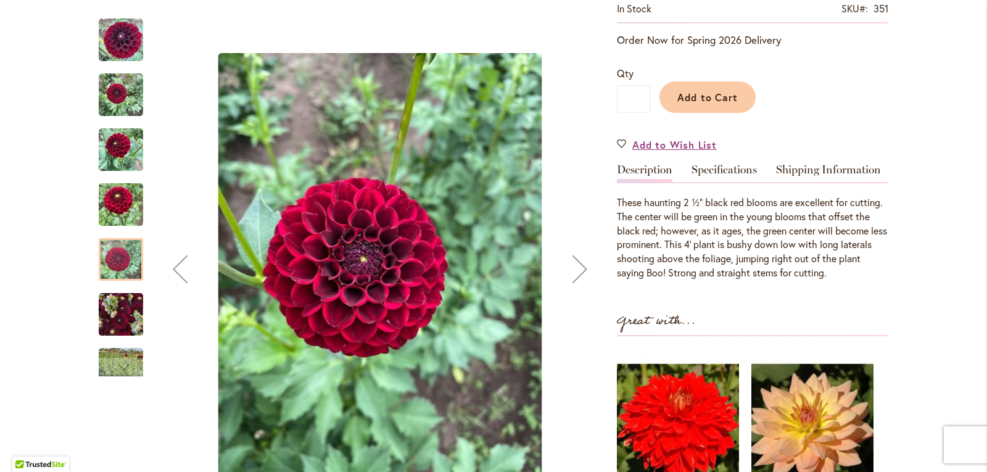
click at [107, 309] on img "Spooktacular" at bounding box center [121, 314] width 44 height 59
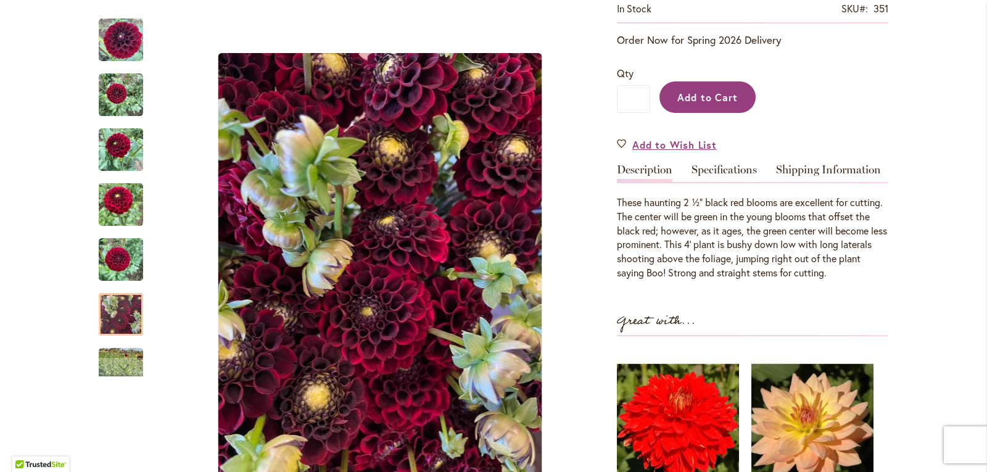
click at [703, 105] on button "Add to Cart" at bounding box center [707, 96] width 96 height 31
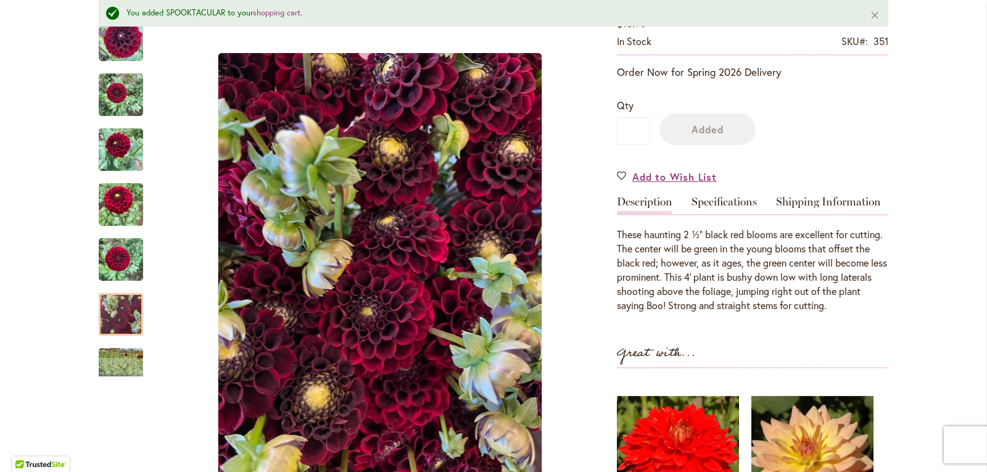
scroll to position [279, 0]
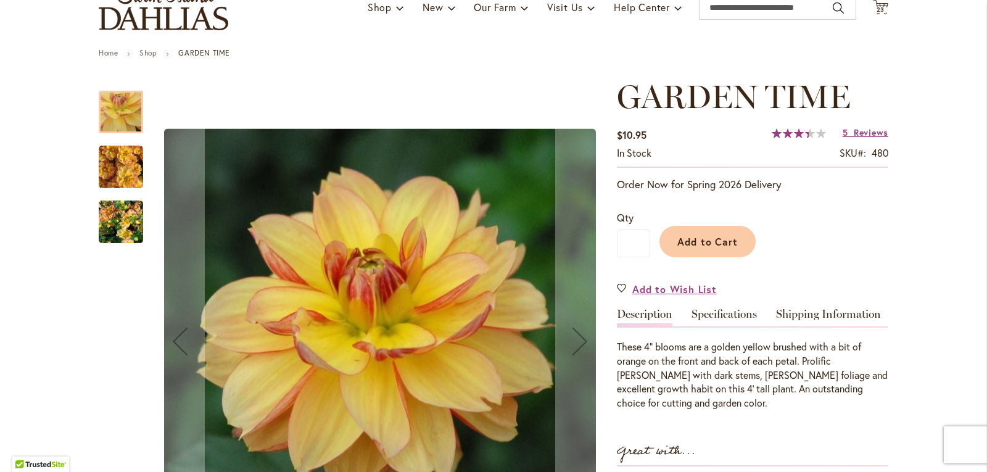
scroll to position [123, 0]
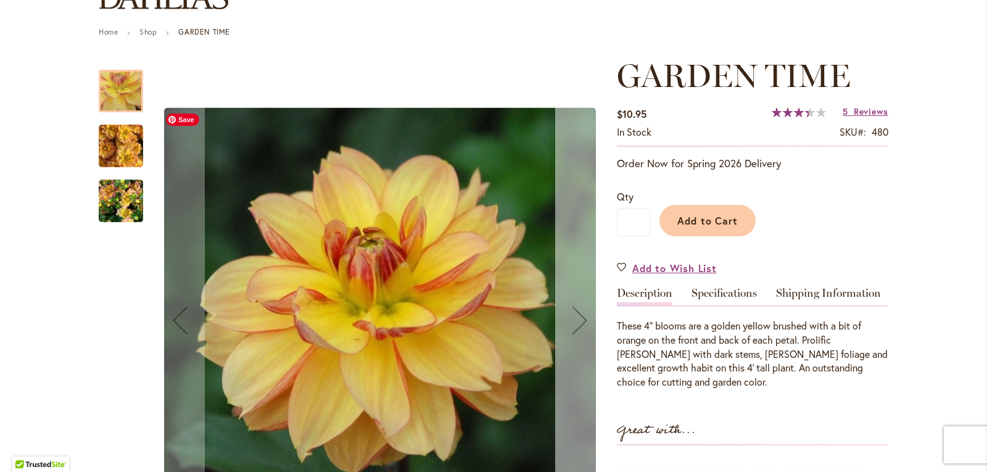
type input "**********"
click at [577, 317] on div "Next" at bounding box center [579, 319] width 49 height 49
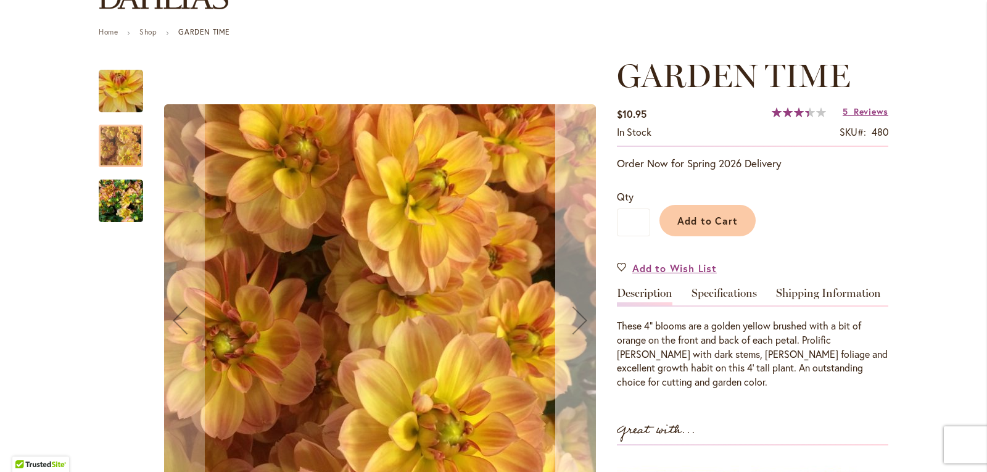
click at [577, 317] on div "Next" at bounding box center [579, 319] width 49 height 49
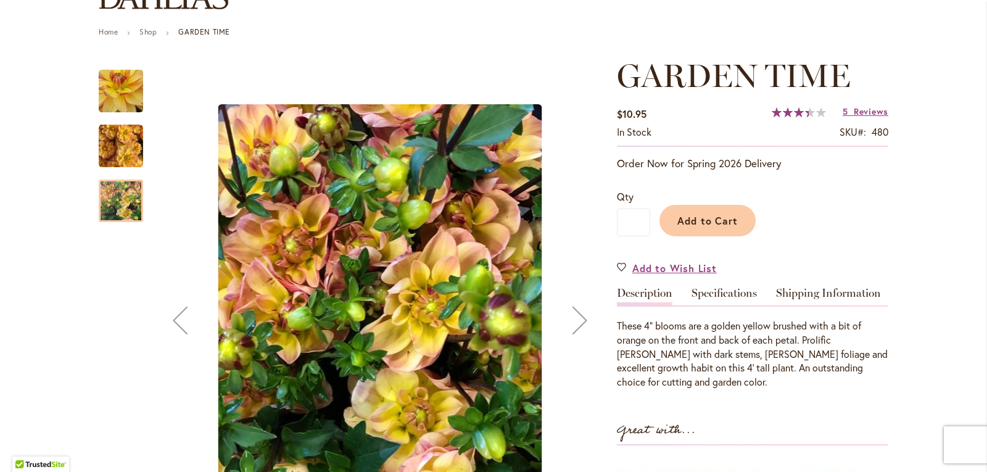
click at [577, 317] on div "Next" at bounding box center [579, 319] width 49 height 49
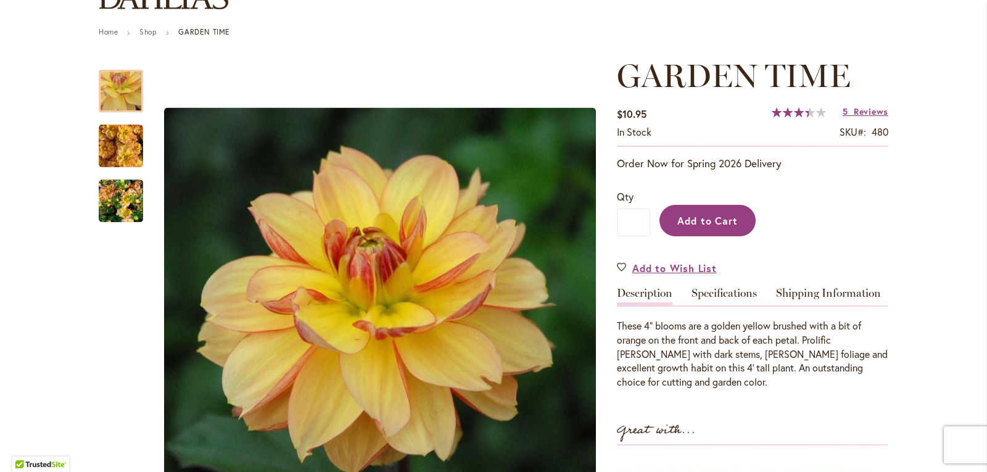
click at [711, 223] on span "Add to Cart" at bounding box center [707, 220] width 61 height 13
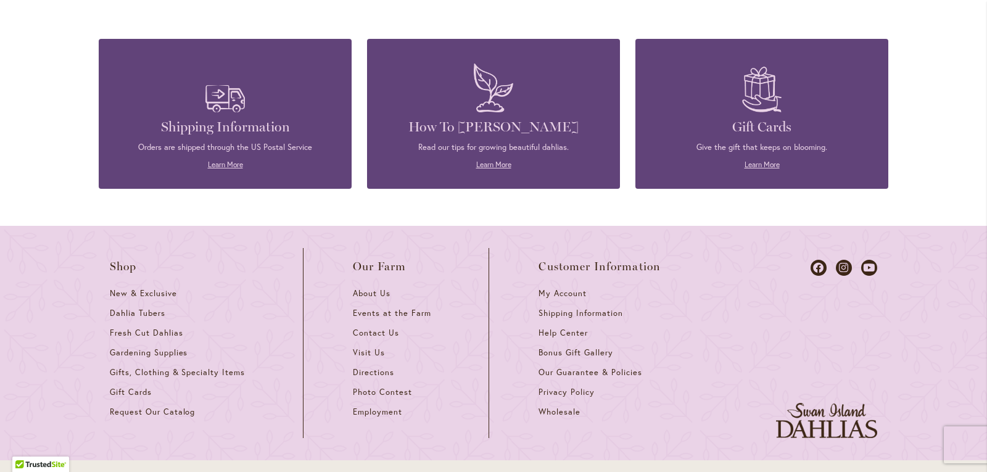
scroll to position [1081, 0]
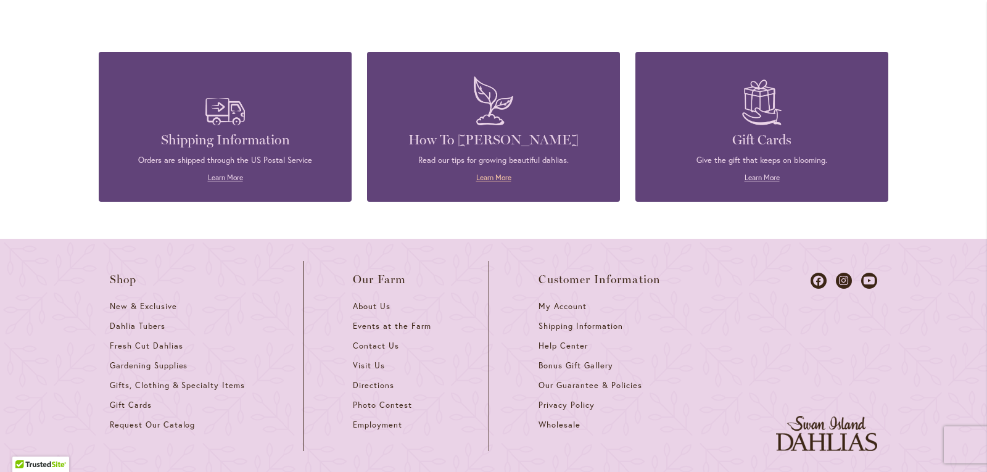
type input "**********"
click at [482, 173] on link "Learn More" at bounding box center [493, 177] width 35 height 9
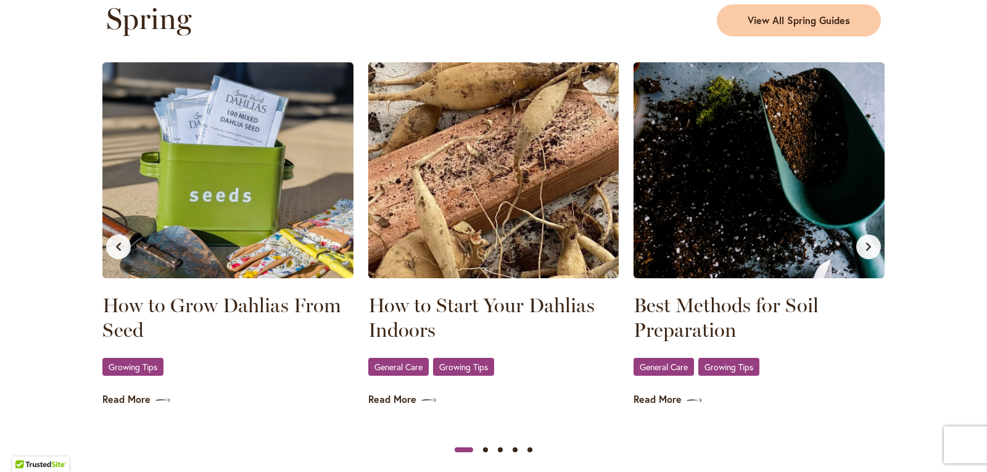
scroll to position [740, 0]
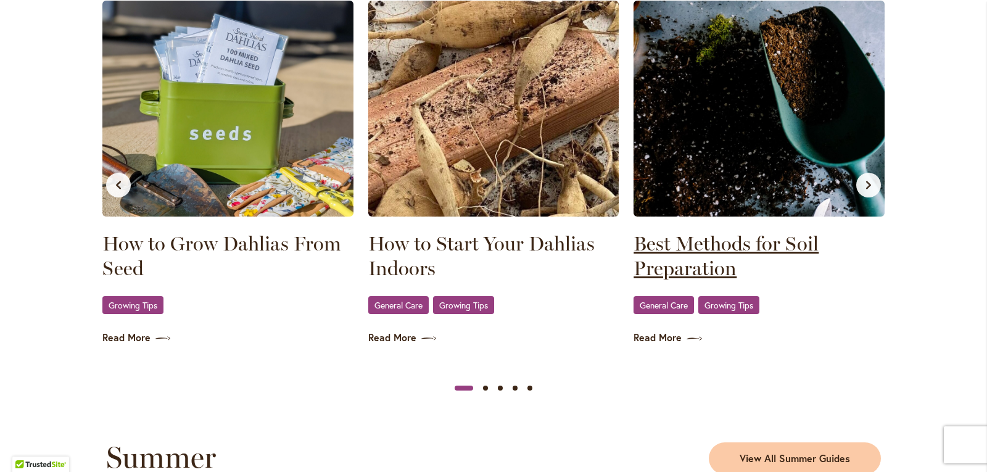
type input "**********"
click at [689, 260] on link "Best Methods for Soil Preparation" at bounding box center [758, 255] width 251 height 49
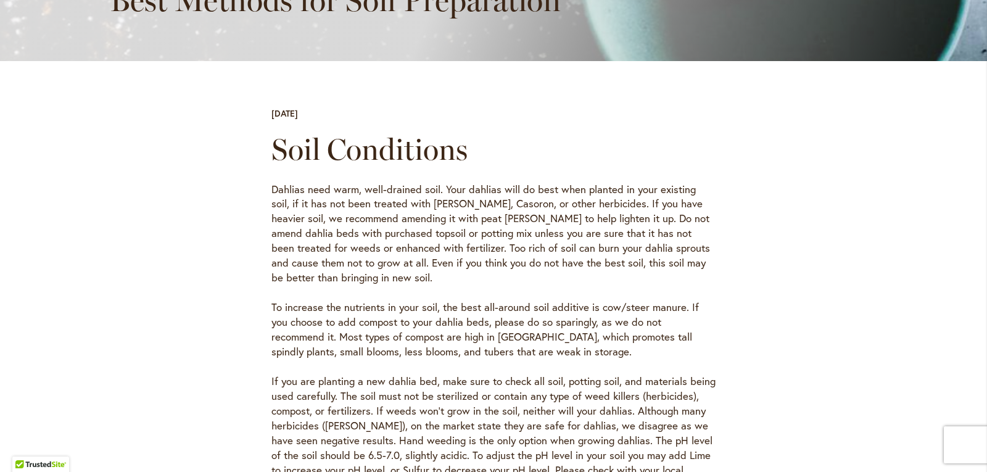
scroll to position [123, 0]
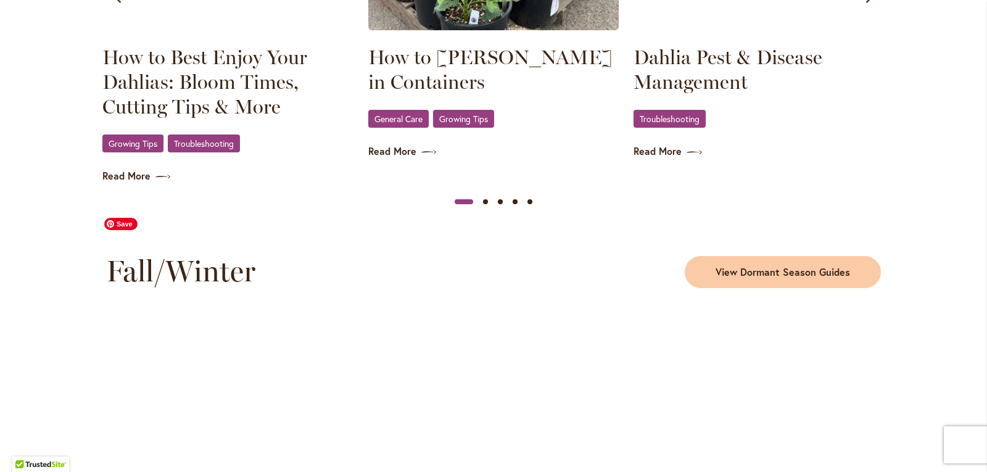
scroll to position [1419, 0]
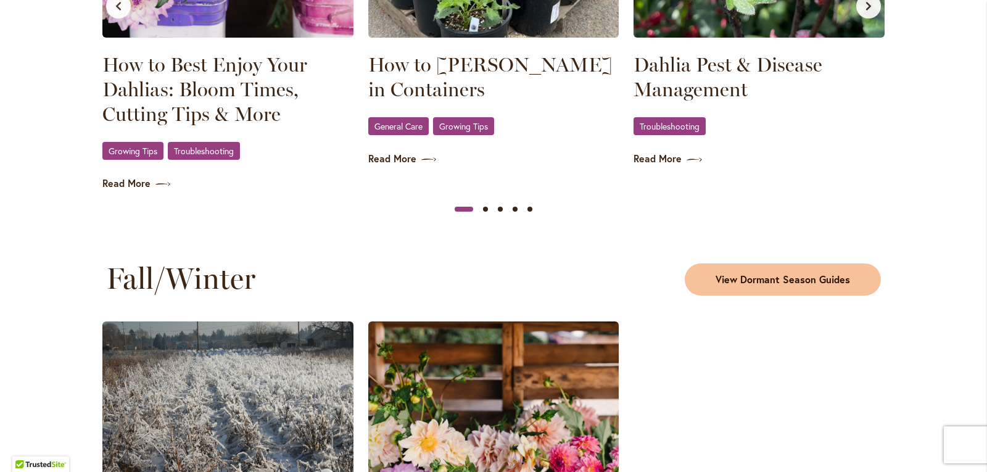
type input "**********"
click at [781, 277] on span "View Dormant Season Guides" at bounding box center [782, 280] width 134 height 14
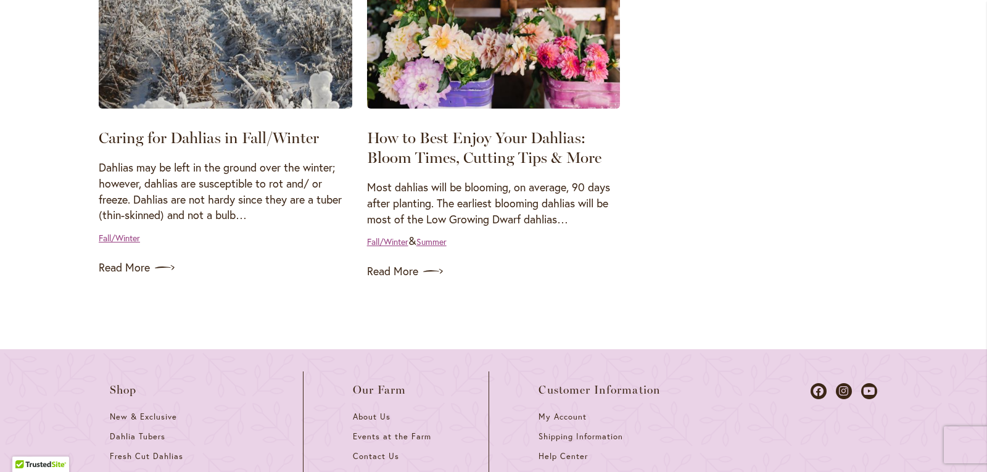
scroll to position [308, 0]
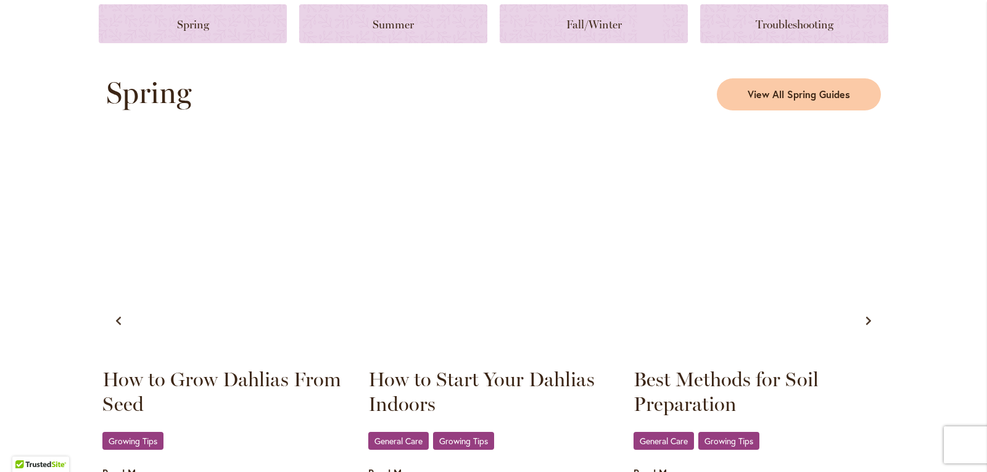
scroll to position [617, 0]
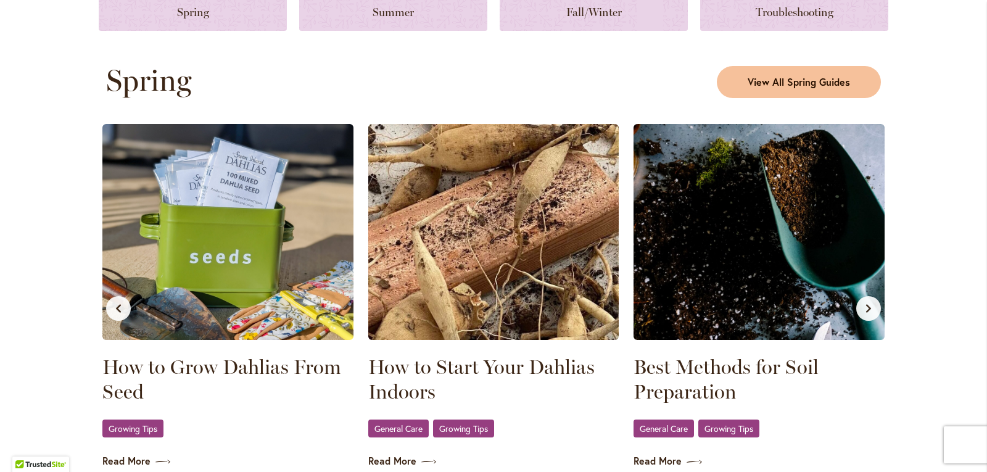
type input "**********"
click at [809, 89] on link "View All Spring Guides" at bounding box center [799, 82] width 164 height 32
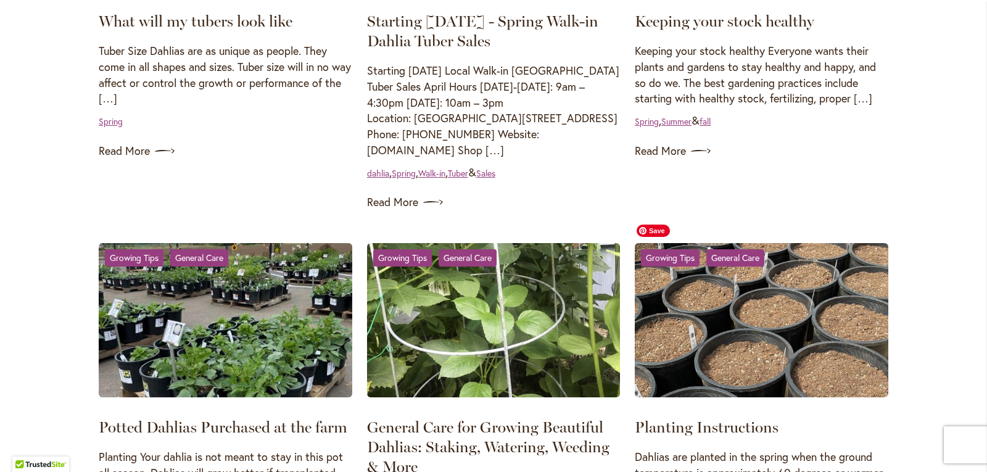
scroll to position [247, 0]
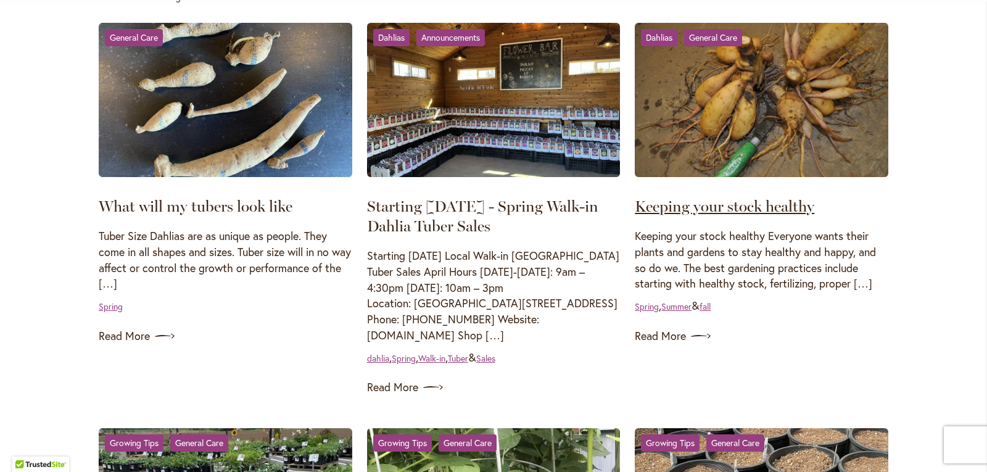
type input "**********"
click at [747, 204] on link "Keeping your stock healthy" at bounding box center [724, 206] width 179 height 19
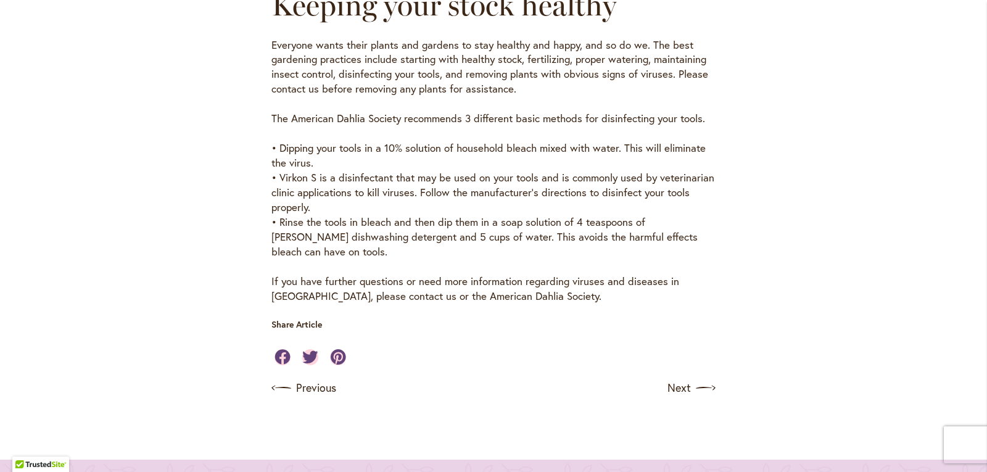
scroll to position [432, 0]
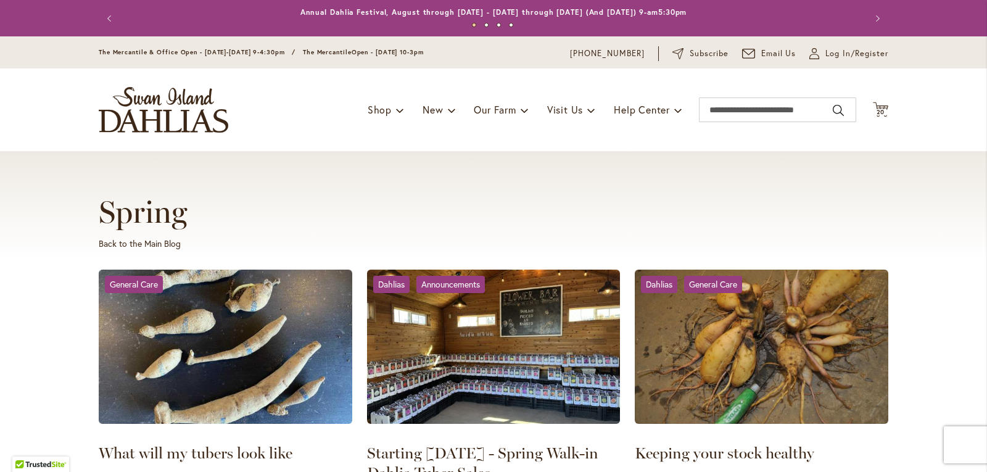
type input "**********"
drag, startPoint x: 116, startPoint y: 250, endPoint x: 122, endPoint y: 246, distance: 7.2
click at [116, 250] on div "Spring Back to the Main Blog" at bounding box center [493, 225] width 789 height 63
click at [122, 246] on link "Back to the Main Blog" at bounding box center [140, 243] width 82 height 12
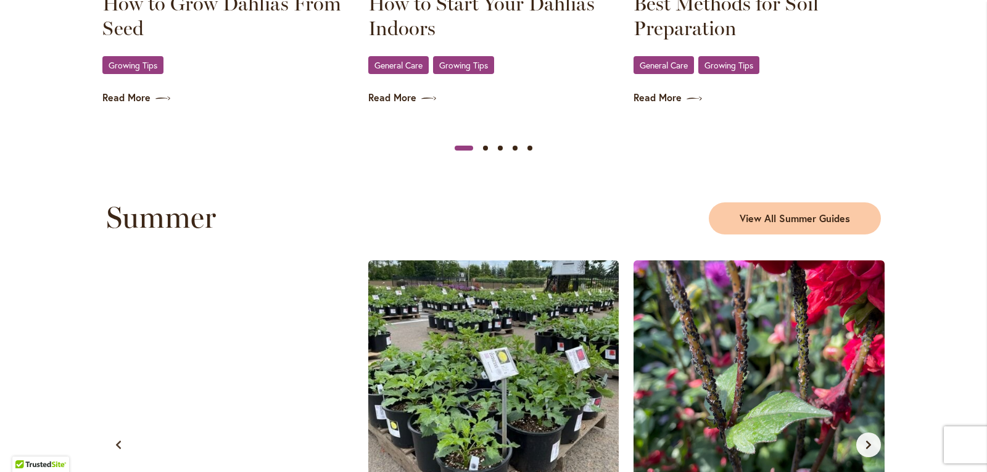
scroll to position [1049, 0]
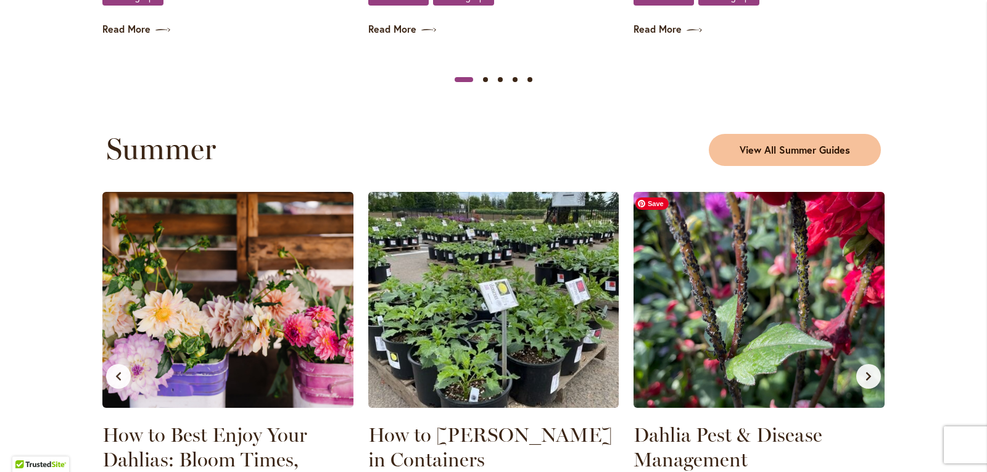
type input "**********"
click at [796, 143] on span "View All Summer Guides" at bounding box center [795, 150] width 110 height 14
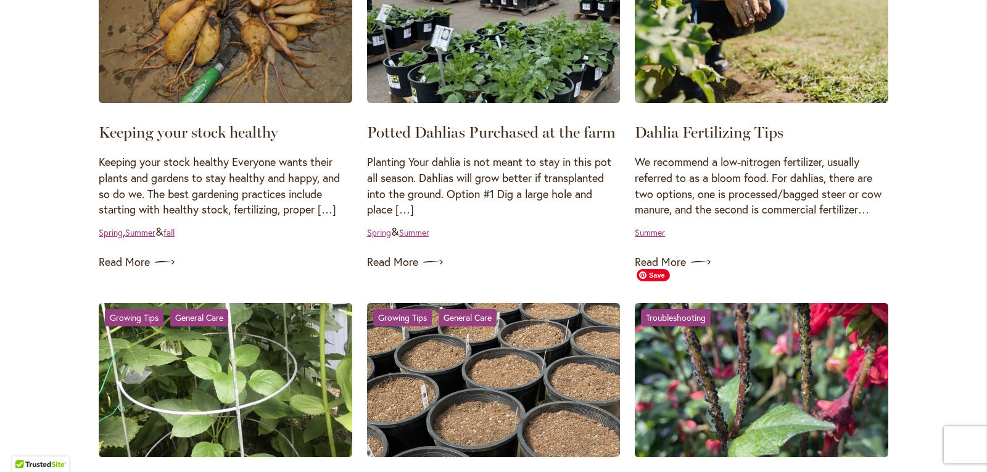
scroll to position [308, 0]
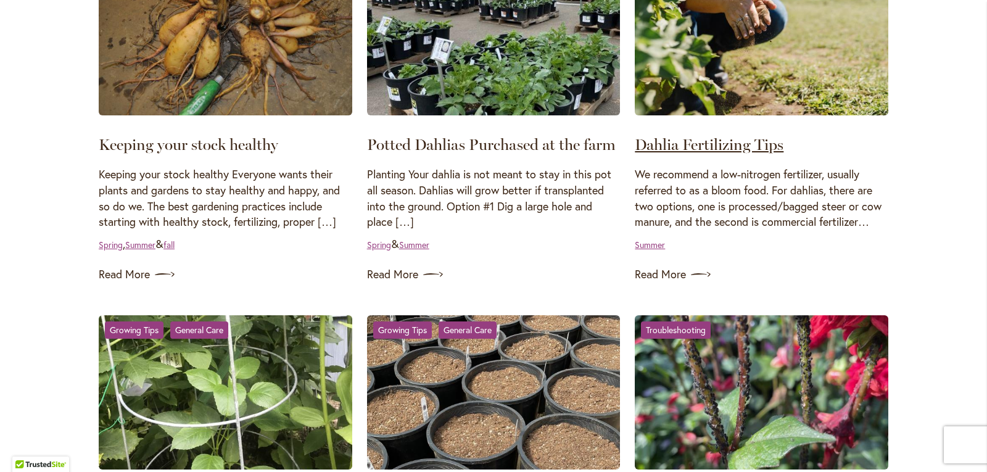
type input "**********"
click at [667, 137] on link "Dahlia Fertilizing Tips" at bounding box center [709, 144] width 149 height 19
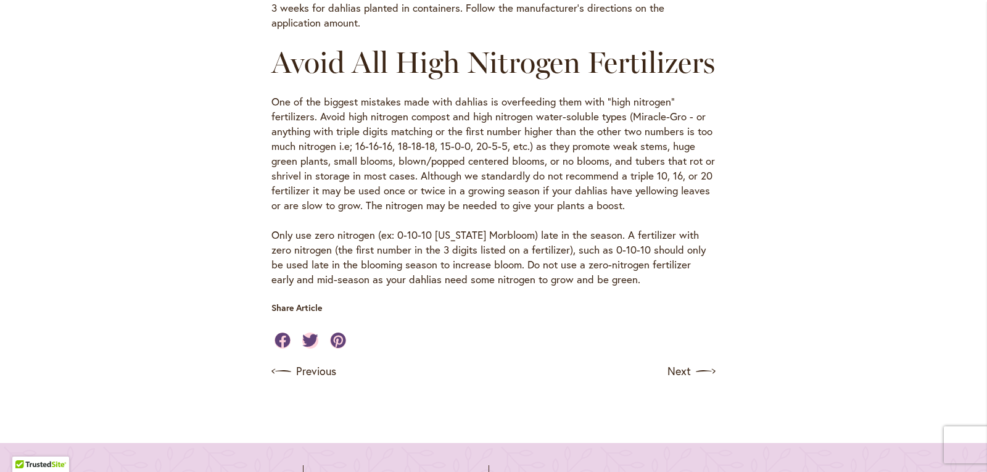
scroll to position [1110, 0]
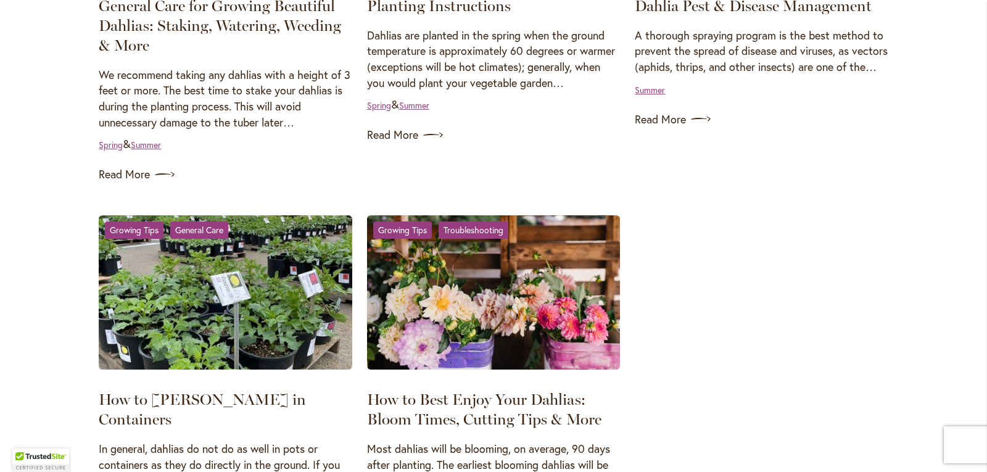
scroll to position [925, 0]
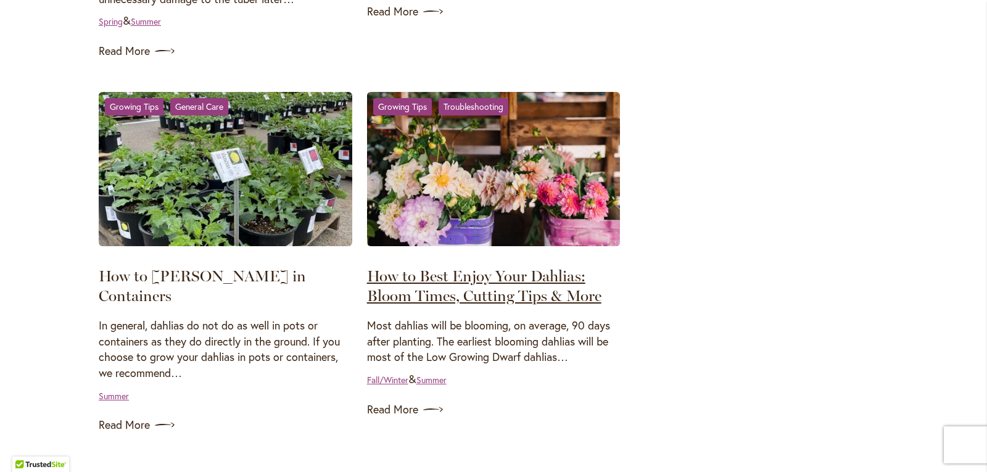
type input "**********"
click at [480, 292] on link "How to Best Enjoy Your Dahlias: Bloom Times, Cutting Tips & More" at bounding box center [484, 285] width 234 height 38
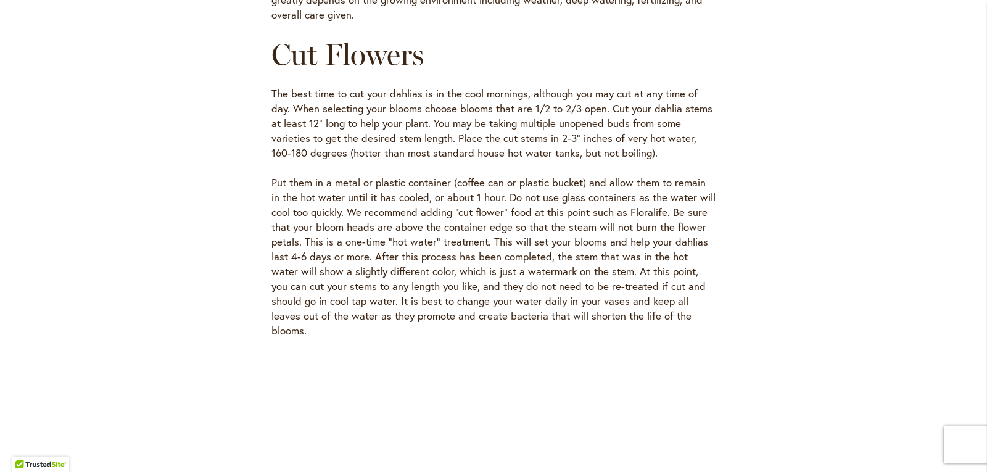
scroll to position [617, 0]
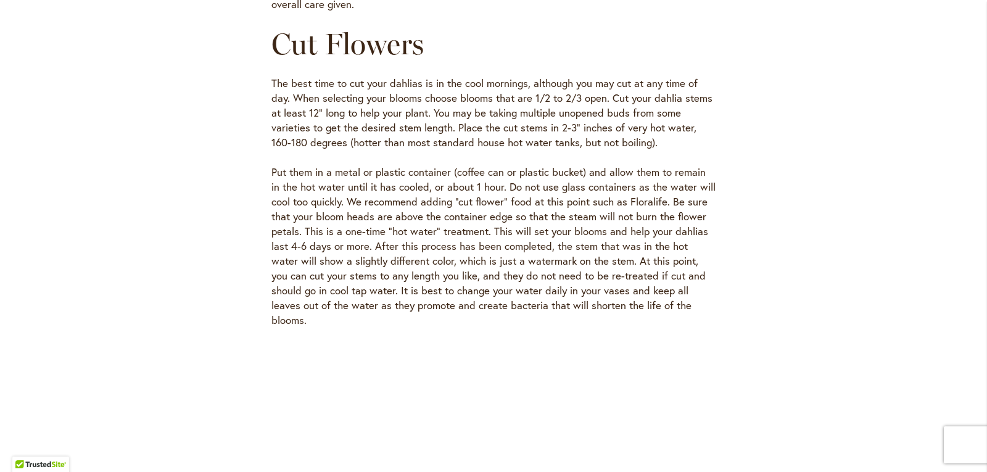
type input "**********"
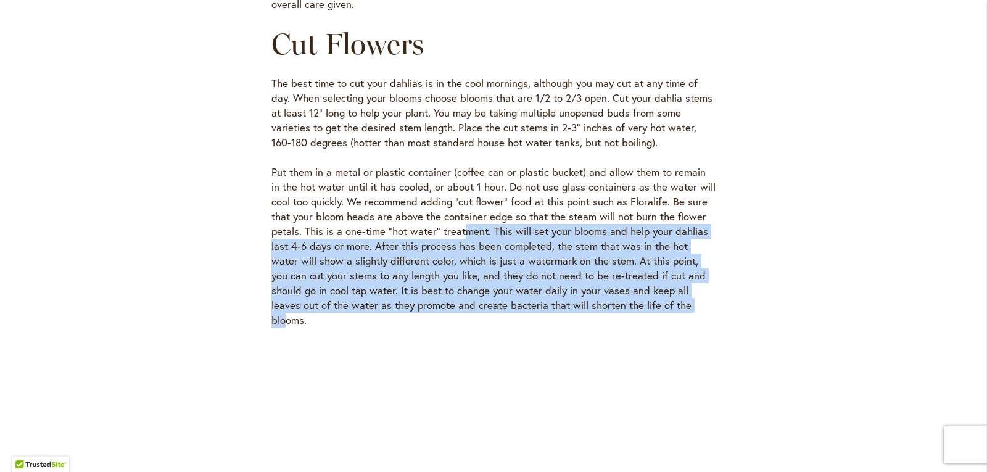
drag, startPoint x: 461, startPoint y: 225, endPoint x: 666, endPoint y: 301, distance: 219.0
click at [645, 301] on p "Put them in a metal or plastic container (coffee can or plastic bucket) and all…" at bounding box center [493, 246] width 444 height 163
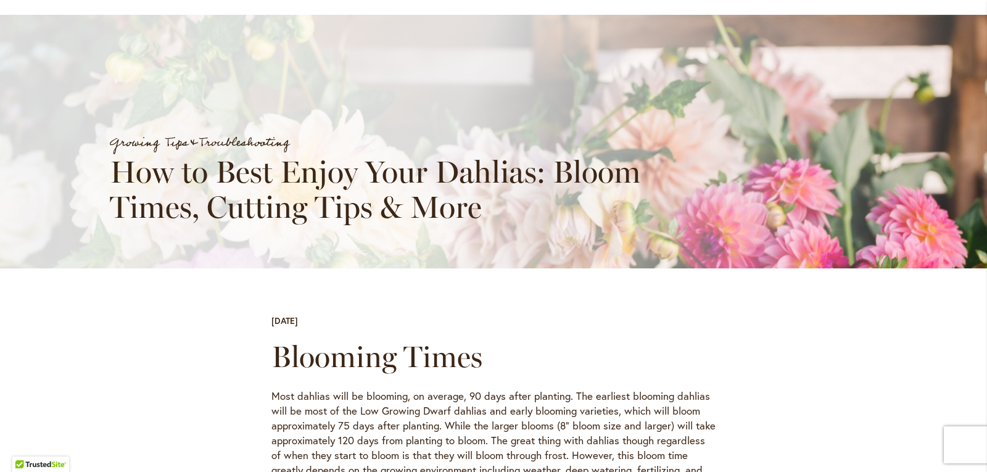
scroll to position [0, 0]
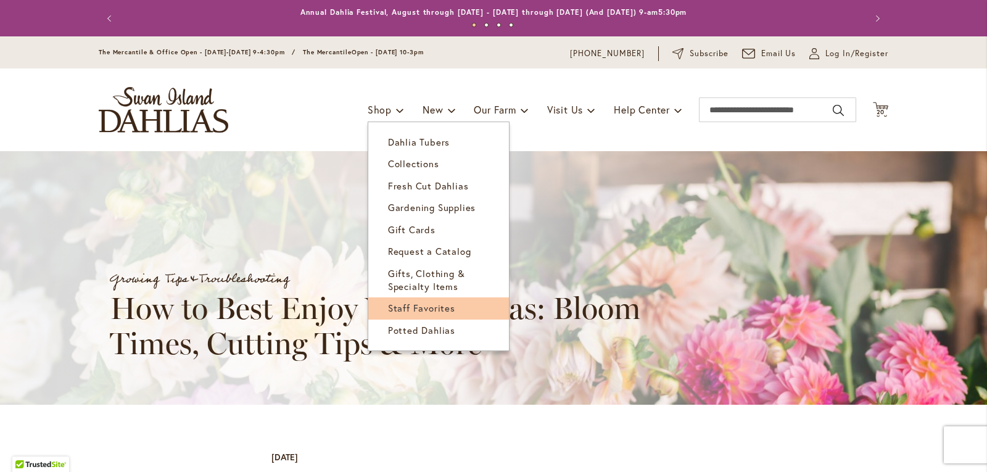
click at [435, 314] on link "Staff Favorites" at bounding box center [438, 308] width 141 height 22
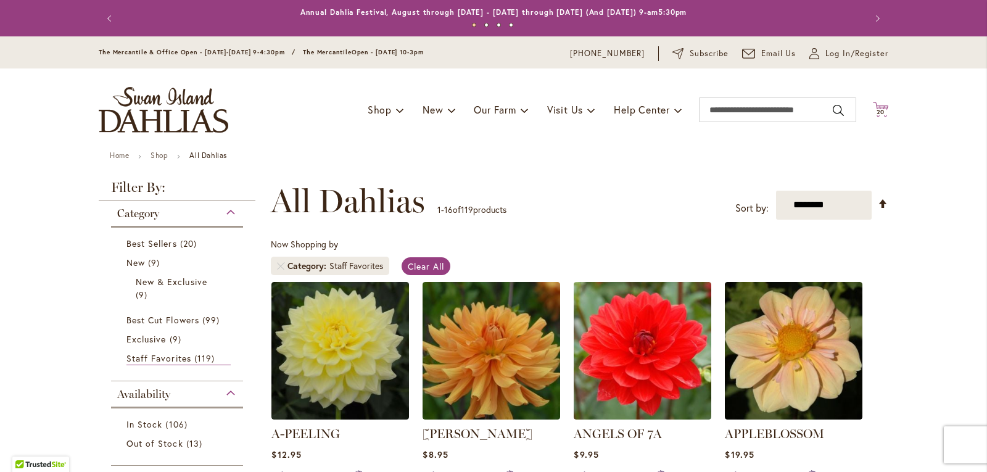
type input "**********"
click at [876, 107] on icon at bounding box center [880, 109] width 15 height 15
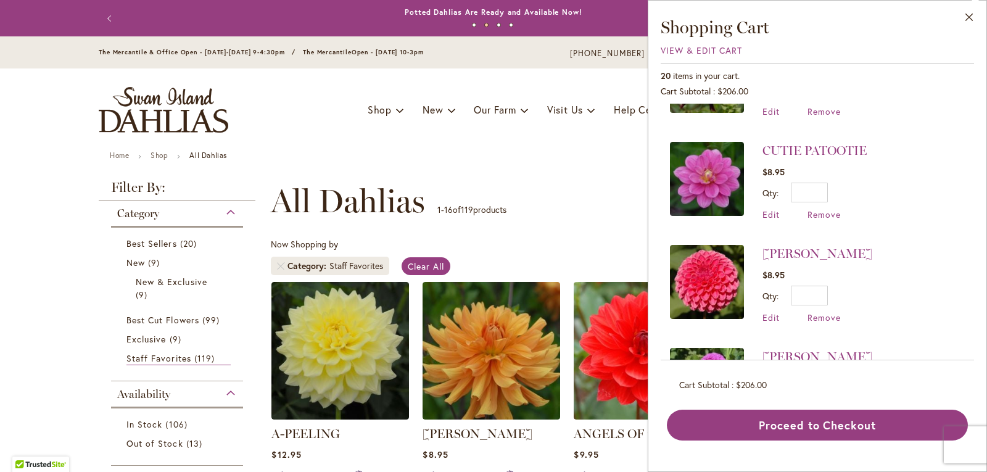
scroll to position [308, 0]
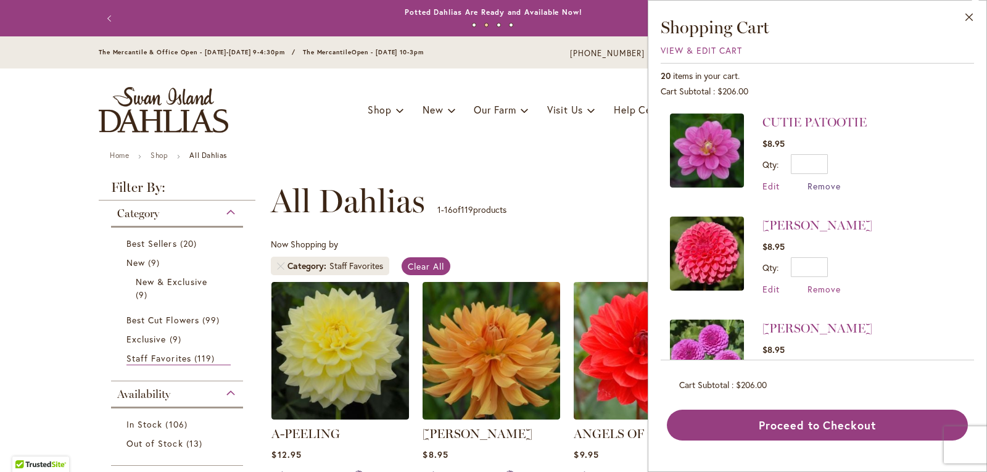
click at [815, 183] on span "Remove" at bounding box center [823, 186] width 33 height 12
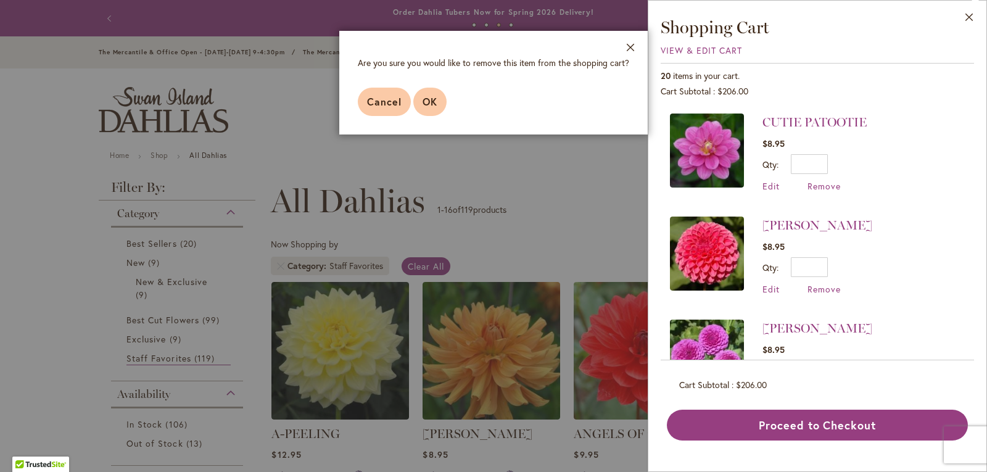
click at [429, 94] on button "OK" at bounding box center [429, 102] width 33 height 28
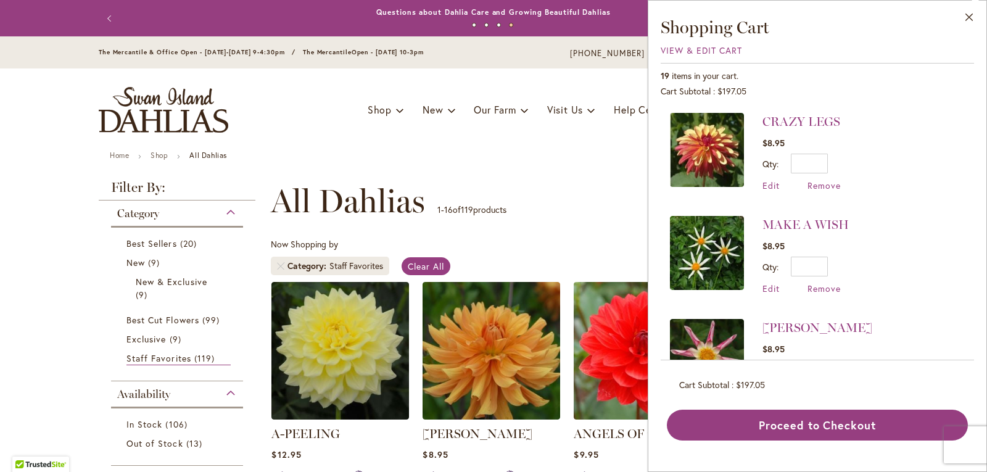
scroll to position [493, 0]
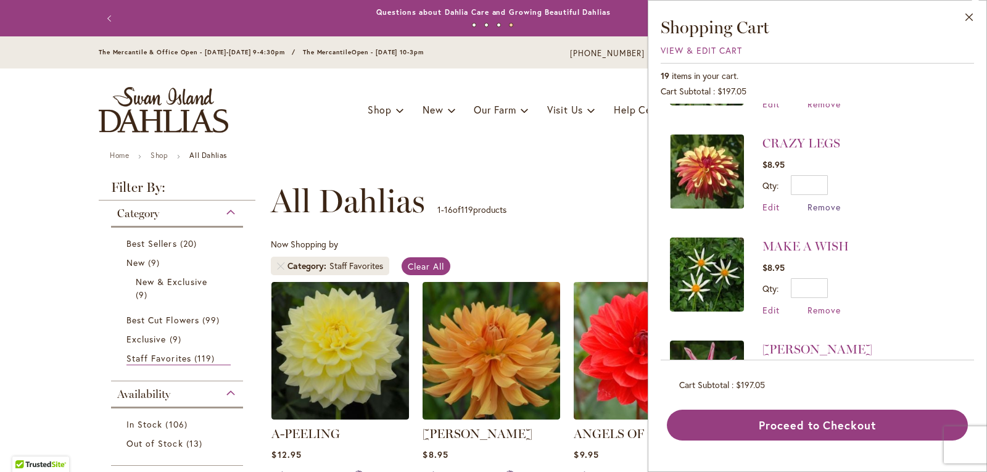
click at [825, 202] on span "Remove" at bounding box center [823, 207] width 33 height 12
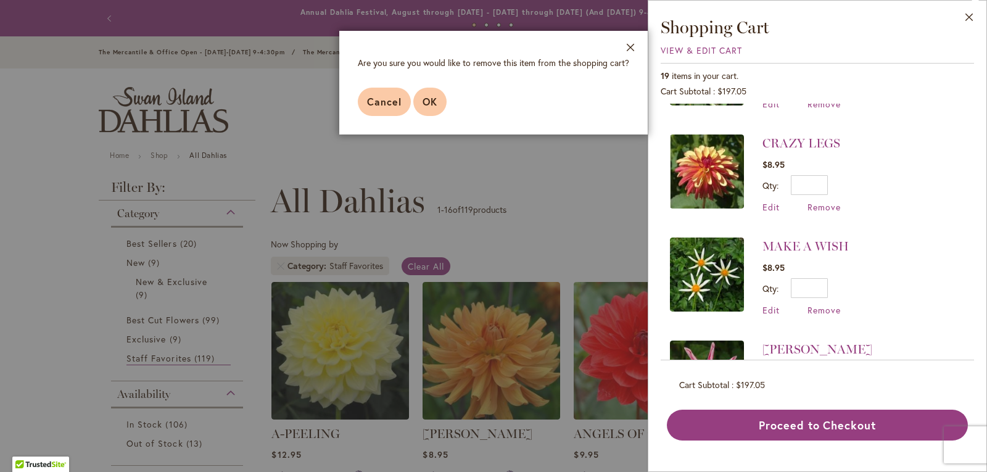
click at [429, 102] on span "OK" at bounding box center [429, 101] width 15 height 13
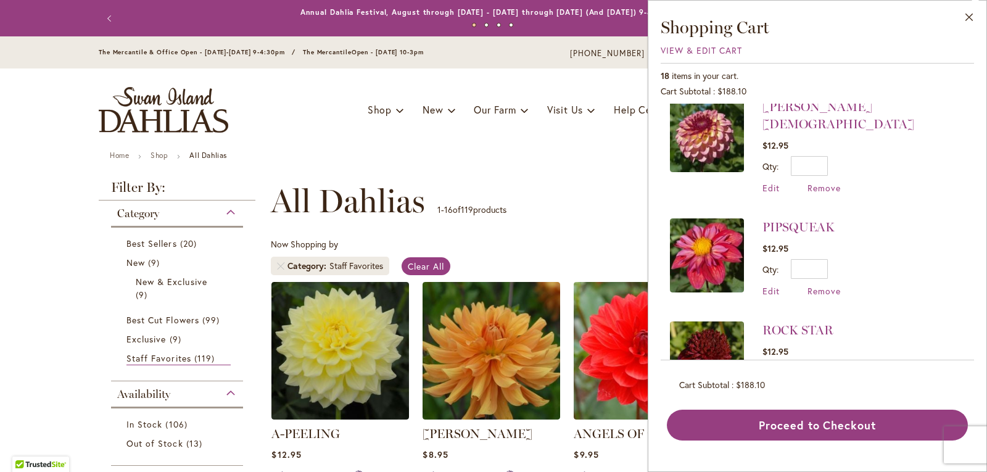
scroll to position [1593, 0]
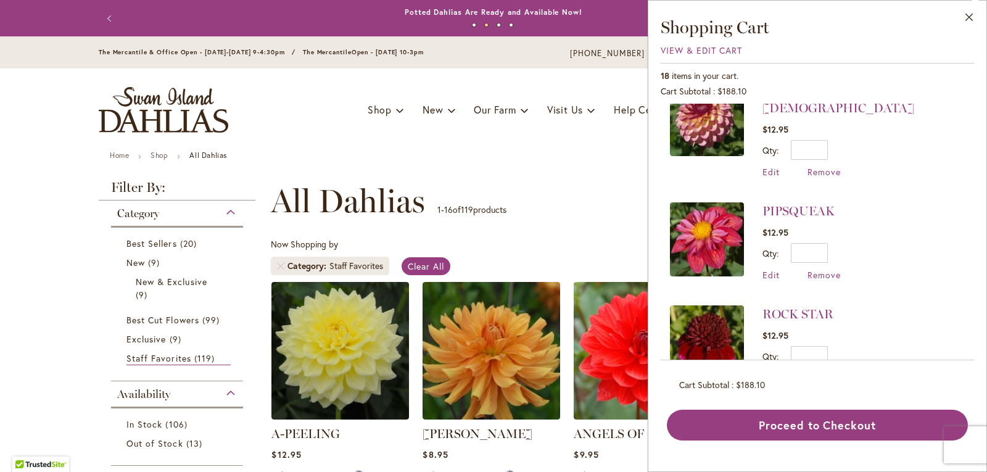
click at [805, 269] on div "Edit Remove" at bounding box center [801, 275] width 78 height 12
click at [824, 269] on span "Remove" at bounding box center [823, 275] width 33 height 12
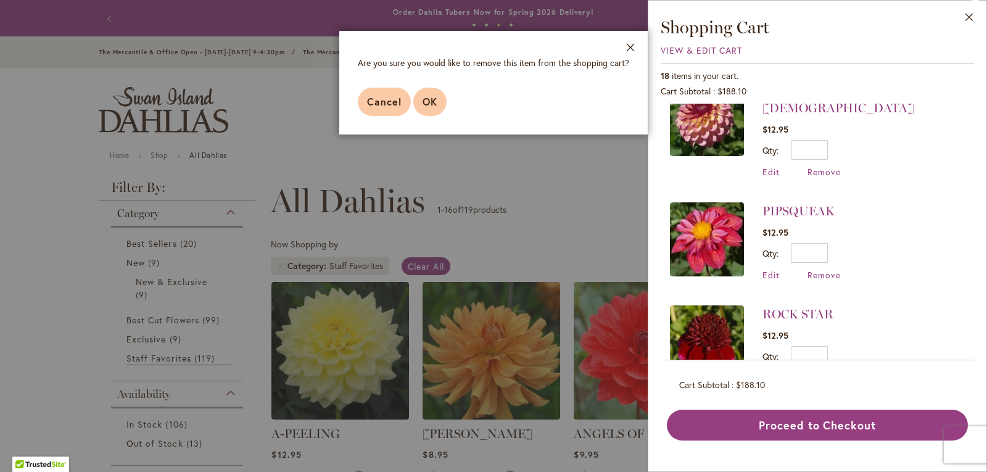
click at [431, 99] on span "OK" at bounding box center [429, 101] width 15 height 13
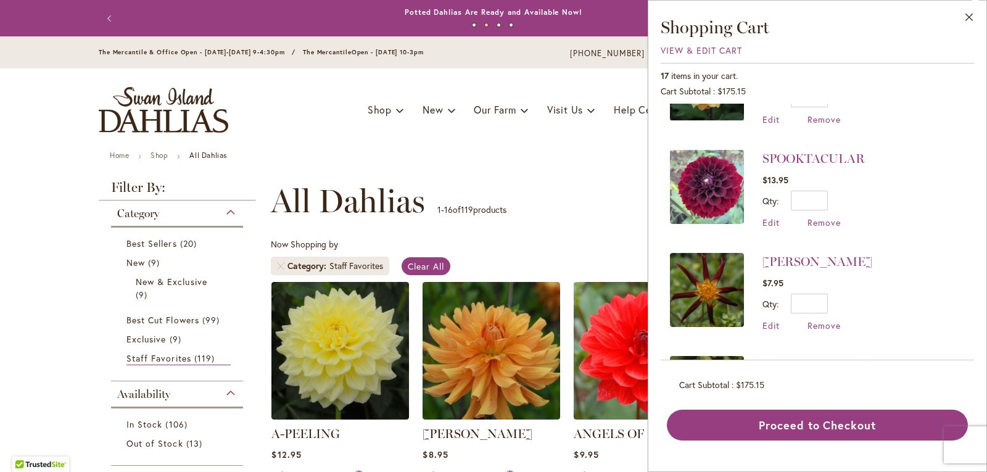
scroll to position [0, 0]
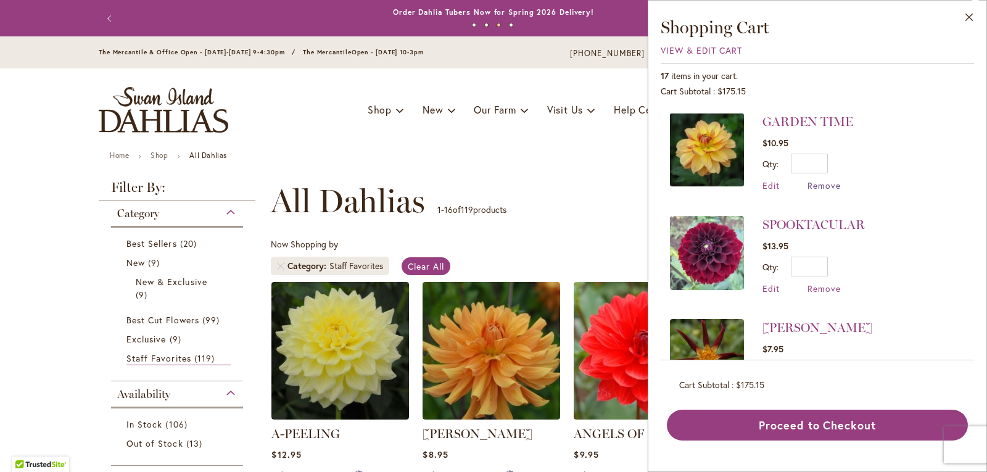
click at [832, 183] on span "Remove" at bounding box center [823, 185] width 33 height 12
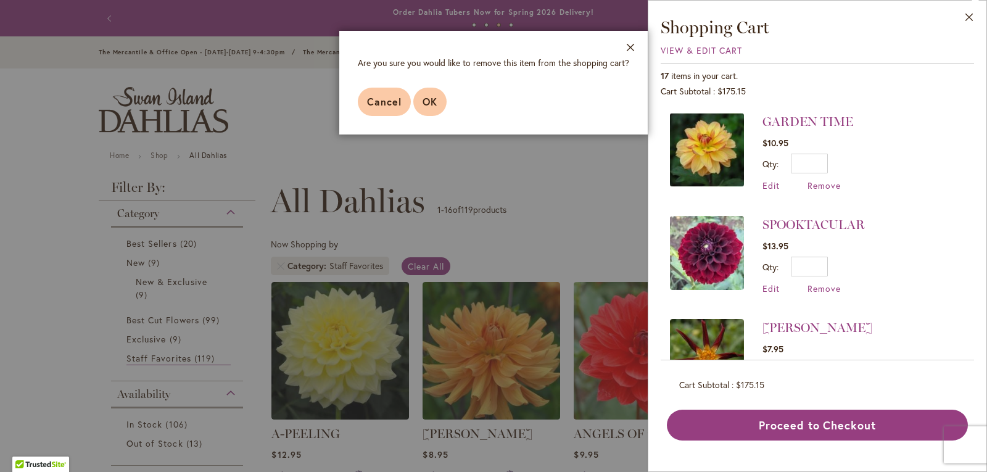
click at [422, 105] on span "OK" at bounding box center [429, 101] width 15 height 13
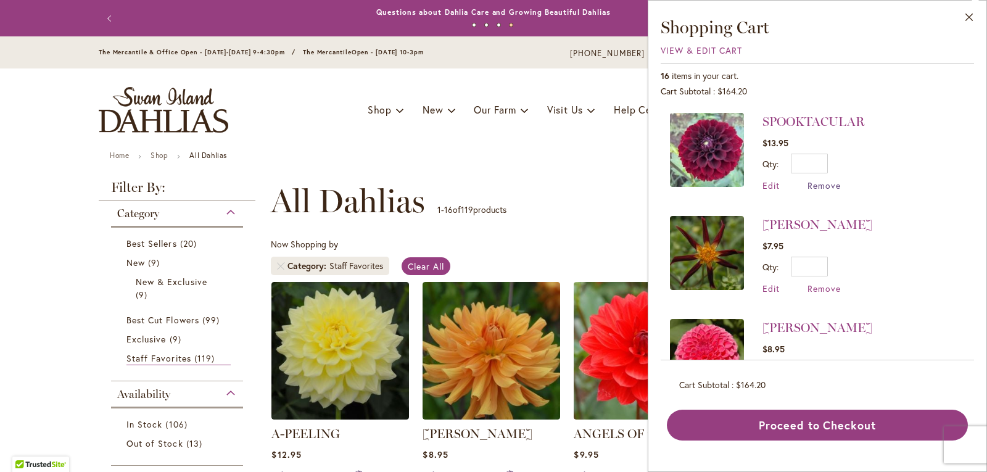
click at [828, 182] on span "Remove" at bounding box center [823, 185] width 33 height 12
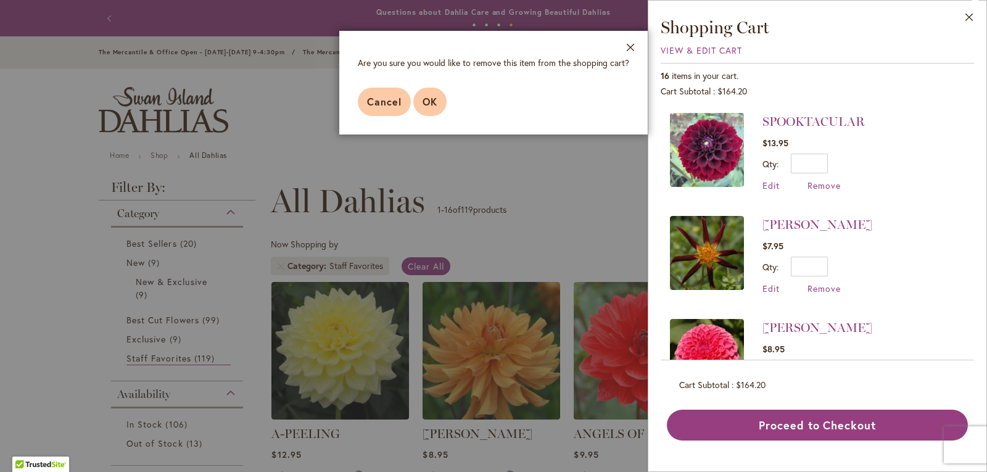
click at [437, 106] on button "OK" at bounding box center [429, 102] width 33 height 28
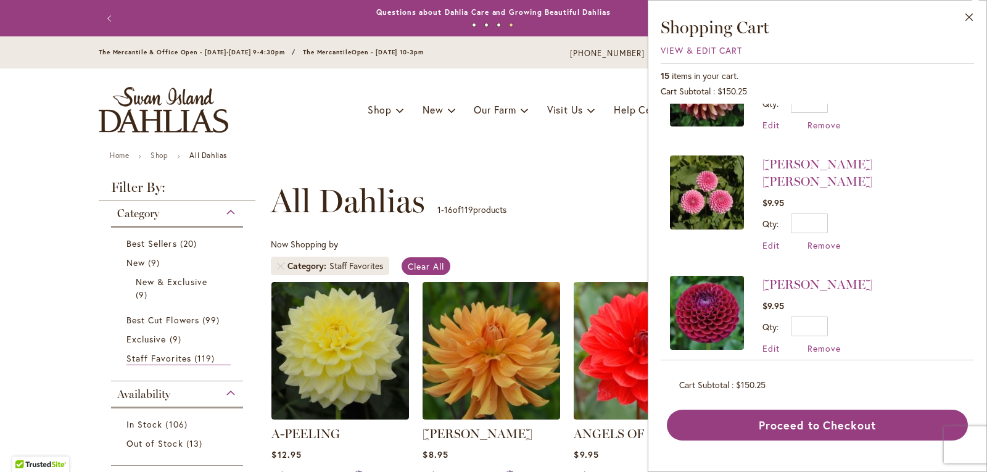
scroll to position [802, 0]
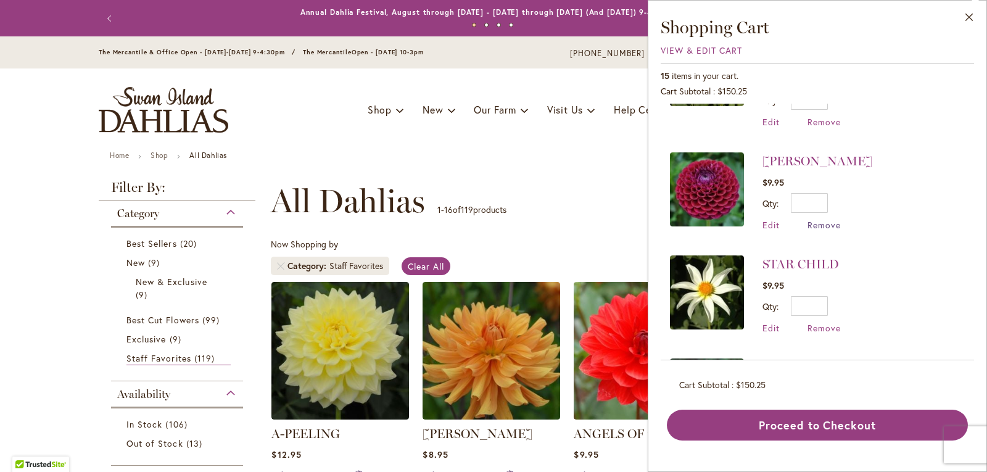
click at [831, 219] on span "Remove" at bounding box center [823, 225] width 33 height 12
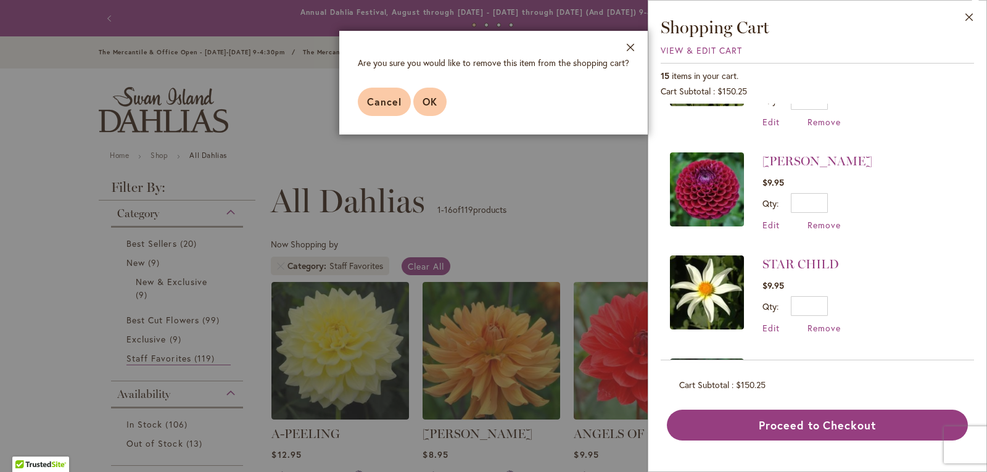
click at [431, 98] on span "OK" at bounding box center [429, 101] width 15 height 13
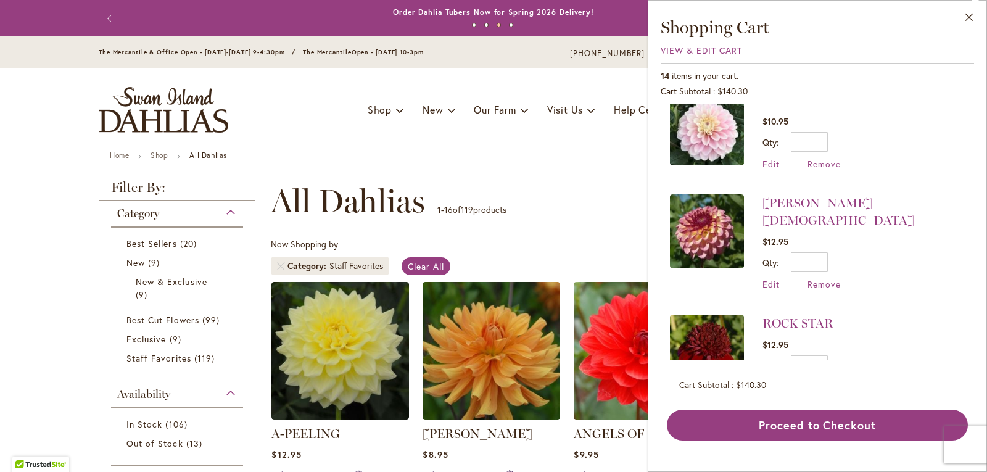
scroll to position [1184, 0]
